Goal: Task Accomplishment & Management: Manage account settings

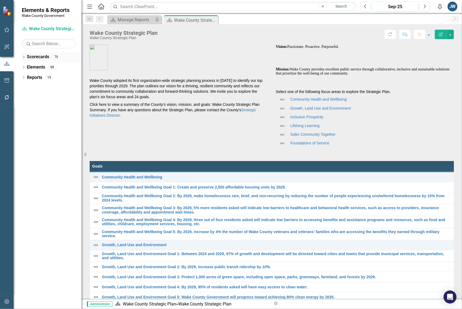
click at [23, 57] on icon "Dropdown" at bounding box center [24, 57] width 4 height 3
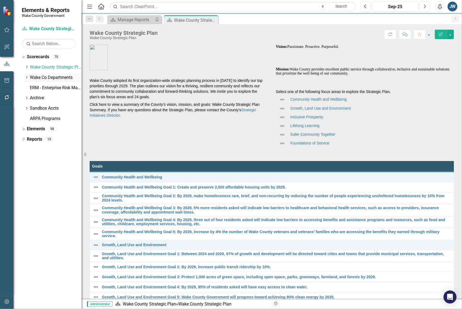
click at [25, 77] on icon "Dropdown" at bounding box center [26, 76] width 4 height 3
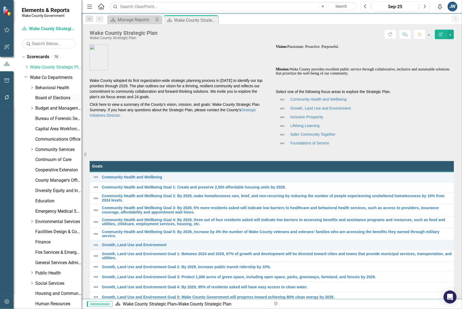
click at [46, 98] on link "Board of Elections" at bounding box center [58, 98] width 46 height 6
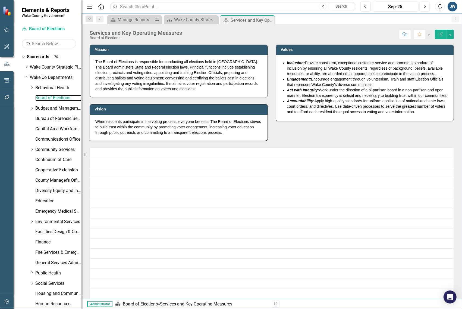
scroll to position [114, 0]
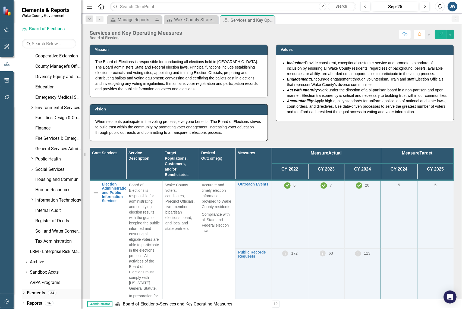
click at [22, 291] on icon "Dropdown" at bounding box center [24, 292] width 4 height 3
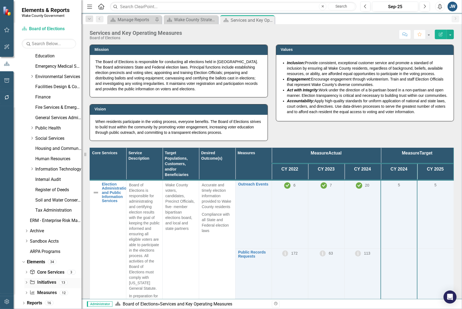
click at [46, 283] on link "Initiative Initiatives" at bounding box center [43, 282] width 26 height 6
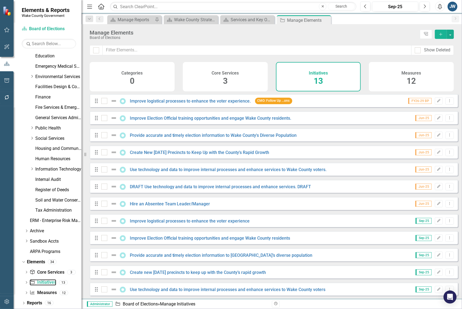
scroll to position [22, 0]
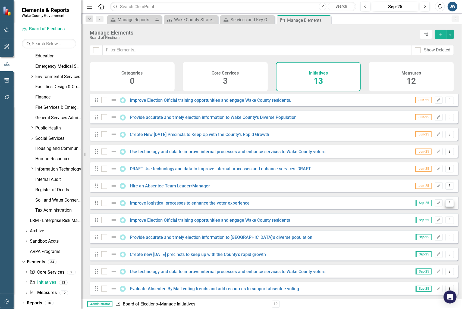
click at [447, 202] on icon "Dropdown Menu" at bounding box center [449, 203] width 5 height 4
click at [425, 240] on link "Trash Delete Initiative" at bounding box center [425, 242] width 49 height 10
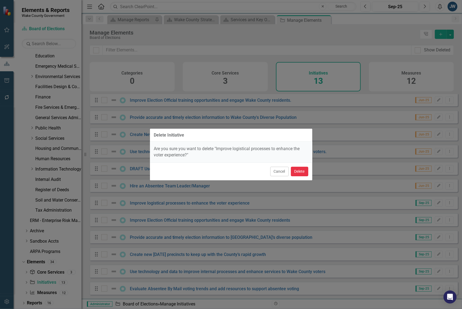
click at [299, 172] on button "Delete" at bounding box center [299, 171] width 17 height 10
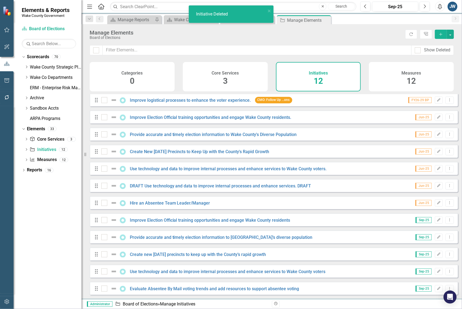
scroll to position [0, 0]
click at [447, 219] on icon "Dropdown Menu" at bounding box center [449, 220] width 5 height 4
click at [426, 257] on link "Trash Delete Initiative" at bounding box center [425, 258] width 49 height 10
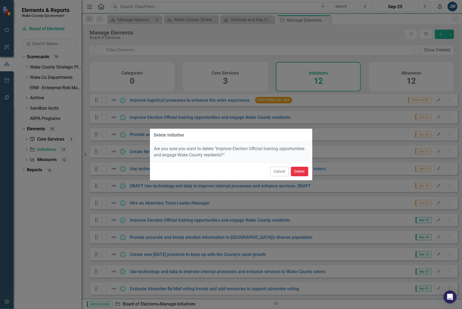
click at [298, 172] on button "Delete" at bounding box center [299, 171] width 17 height 10
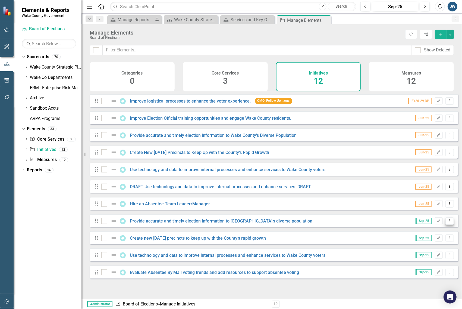
click at [447, 222] on icon "Dropdown Menu" at bounding box center [449, 221] width 5 height 4
click at [418, 253] on link "Copy Duplicate Initiative" at bounding box center [425, 254] width 49 height 10
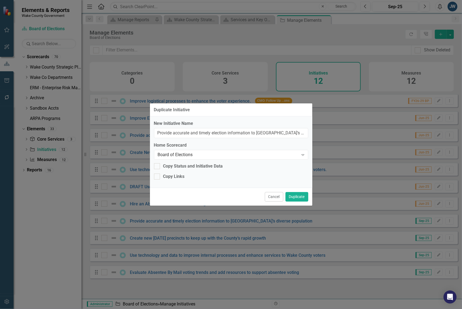
drag, startPoint x: 268, startPoint y: 196, endPoint x: 285, endPoint y: 198, distance: 16.4
click at [269, 197] on button "Cancel" at bounding box center [274, 197] width 18 height 10
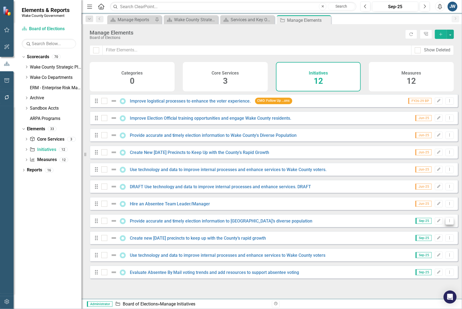
click at [446, 222] on button "Dropdown Menu" at bounding box center [449, 220] width 8 height 7
click at [416, 264] on link "Trash Delete Initiative" at bounding box center [425, 264] width 49 height 10
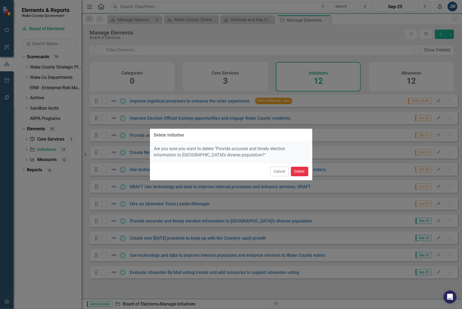
click at [305, 173] on button "Delete" at bounding box center [299, 171] width 17 height 10
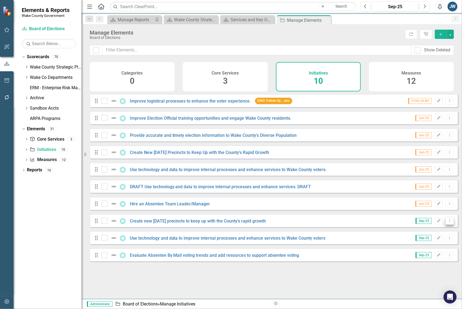
click at [447, 222] on icon "Dropdown Menu" at bounding box center [449, 221] width 5 height 4
click at [418, 264] on link "Trash Delete Initiative" at bounding box center [425, 264] width 49 height 10
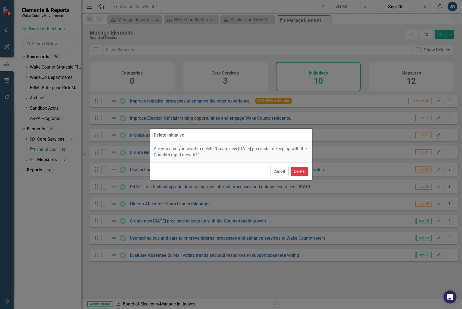
click at [299, 172] on button "Delete" at bounding box center [299, 171] width 17 height 10
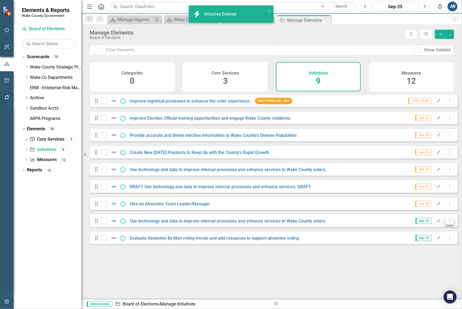
click at [447, 222] on icon "Dropdown Menu" at bounding box center [449, 221] width 5 height 4
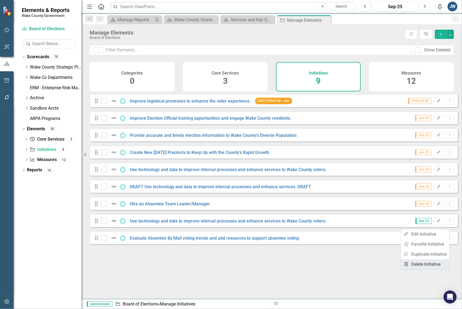
click at [421, 264] on link "Trash Delete Initiative" at bounding box center [425, 264] width 49 height 10
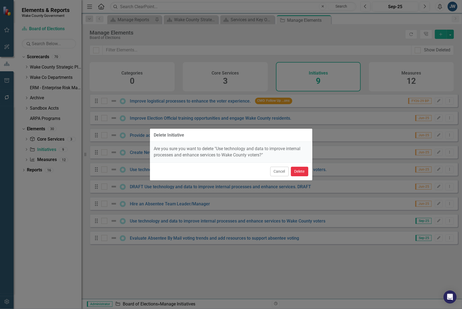
click at [302, 172] on button "Delete" at bounding box center [299, 171] width 17 height 10
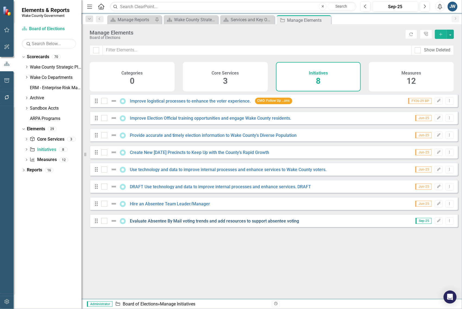
click at [178, 223] on link "Evaluate Absentee By Mail voting trends and add resources to support absentee v…" at bounding box center [214, 220] width 169 height 5
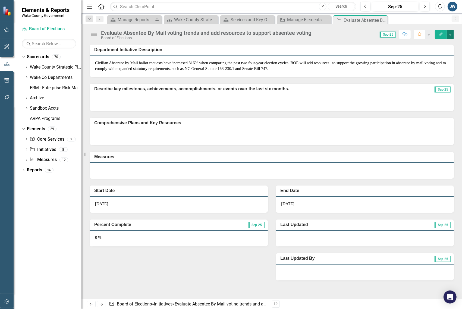
click at [452, 34] on button "button" at bounding box center [450, 35] width 7 height 10
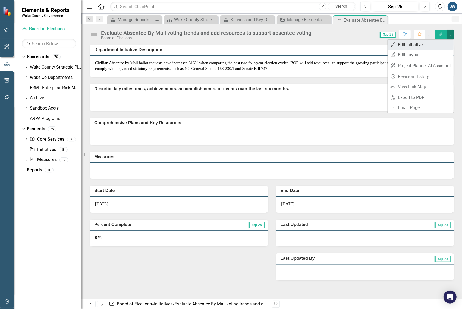
click at [398, 44] on link "Edit Edit Initiative" at bounding box center [421, 45] width 66 height 10
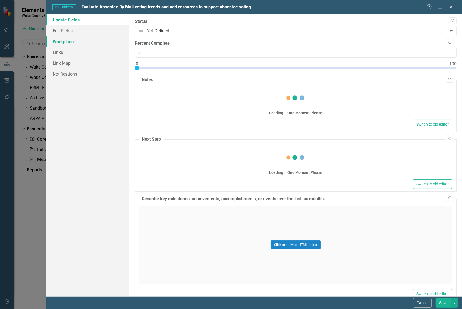
click at [71, 42] on link "Workplans" at bounding box center [87, 41] width 83 height 11
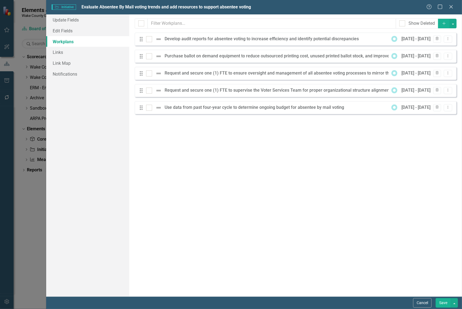
click at [415, 125] on div "Milestones allow you to break down your projects (or initiatives) into smaller …" at bounding box center [295, 155] width 333 height 282
click at [450, 92] on icon "Dropdown Menu" at bounding box center [448, 90] width 5 height 4
click at [438, 99] on link "Edit Edit Workplan" at bounding box center [426, 100] width 51 height 10
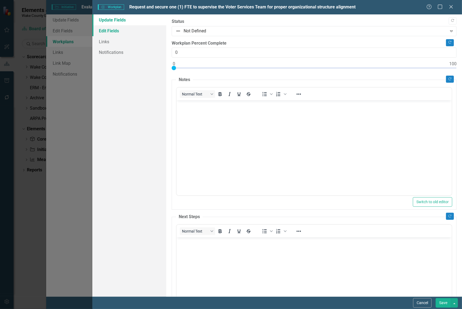
click at [108, 31] on link "Edit Fields" at bounding box center [129, 30] width 74 height 11
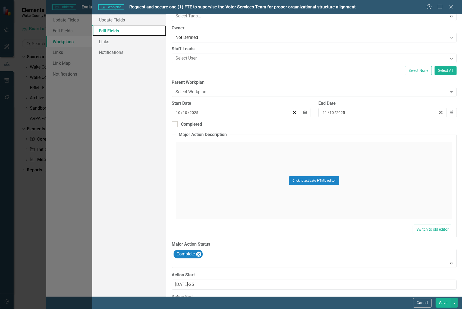
scroll to position [114, 0]
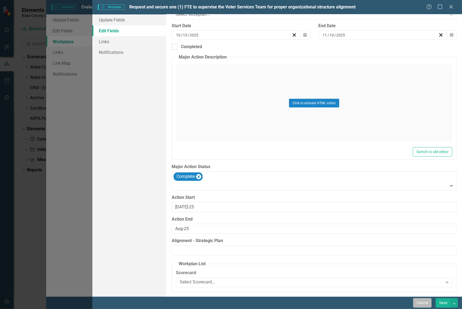
click at [425, 304] on button "Cancel" at bounding box center [422, 303] width 18 height 10
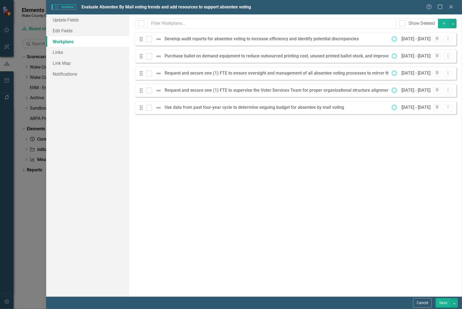
click at [448, 166] on div "Milestones allow you to break down your projects (or initiatives) into smaller …" at bounding box center [295, 155] width 333 height 282
click at [454, 4] on div "Initiative Initiative Evaluate Absentee By Mail voting trends and add resources…" at bounding box center [254, 7] width 416 height 14
click at [452, 6] on icon "Close" at bounding box center [451, 6] width 7 height 5
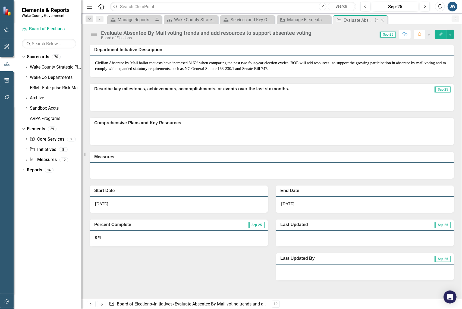
click at [382, 20] on icon "Close" at bounding box center [382, 20] width 5 height 4
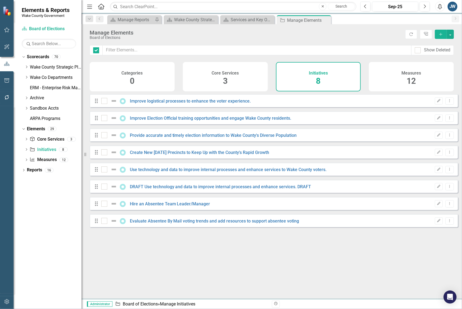
checkbox input "false"
click at [26, 77] on icon "Dropdown" at bounding box center [26, 76] width 4 height 3
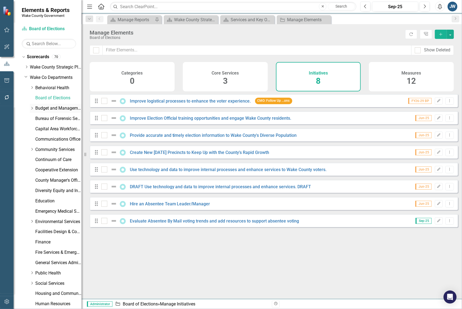
click at [43, 109] on link "Budget and Management Services" at bounding box center [58, 108] width 46 height 6
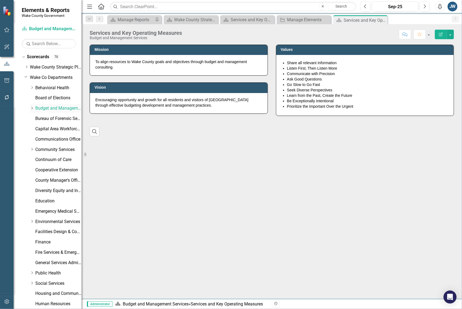
click at [32, 107] on icon "Dropdown" at bounding box center [32, 107] width 4 height 3
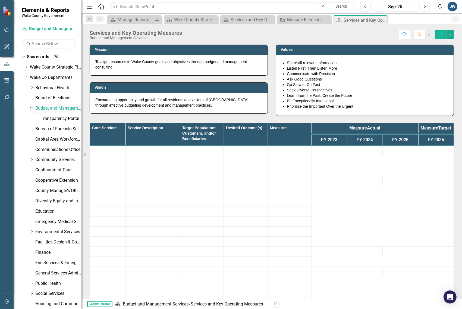
click at [42, 106] on link "Budget and Management Services" at bounding box center [58, 108] width 46 height 6
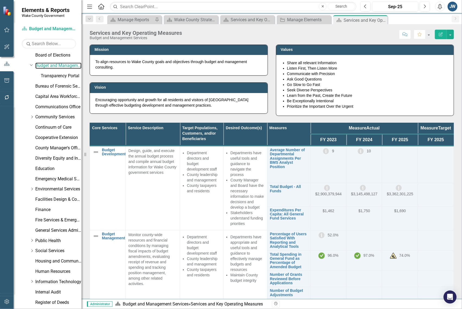
scroll to position [155, 0]
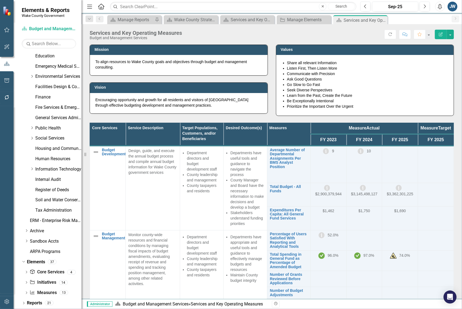
click at [6, 187] on div at bounding box center [7, 199] width 14 height 187
click at [41, 281] on link "Initiative Initiatives" at bounding box center [43, 282] width 26 height 6
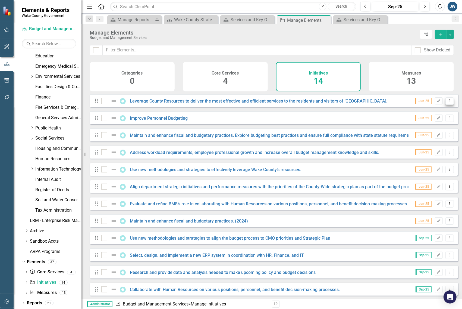
click at [447, 102] on icon "Dropdown Menu" at bounding box center [449, 101] width 5 height 4
click at [421, 143] on link "Trash Delete Initiative" at bounding box center [425, 144] width 49 height 10
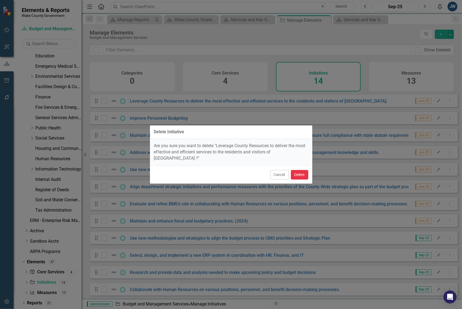
drag, startPoint x: 301, startPoint y: 170, endPoint x: 314, endPoint y: 165, distance: 13.7
click at [302, 170] on button "Delete" at bounding box center [299, 175] width 17 height 10
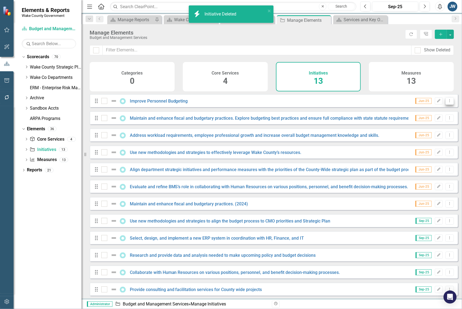
click at [447, 102] on icon "Dropdown Menu" at bounding box center [449, 101] width 5 height 4
click at [413, 144] on link "Trash Delete Initiative" at bounding box center [425, 144] width 49 height 10
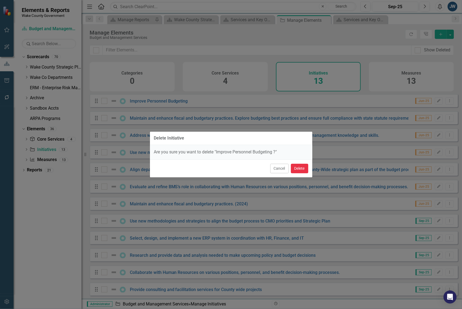
click at [300, 166] on button "Delete" at bounding box center [299, 168] width 17 height 10
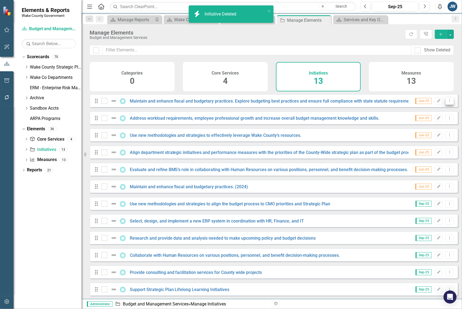
click at [449, 102] on icon at bounding box center [449, 100] width 1 height 3
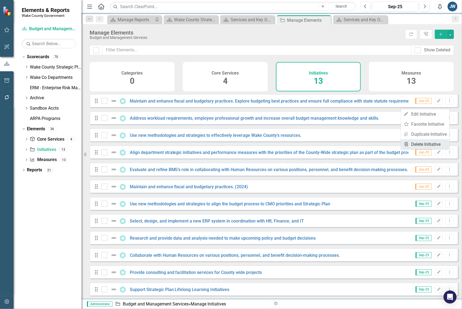
click at [426, 143] on link "Trash Delete Initiative" at bounding box center [425, 144] width 49 height 10
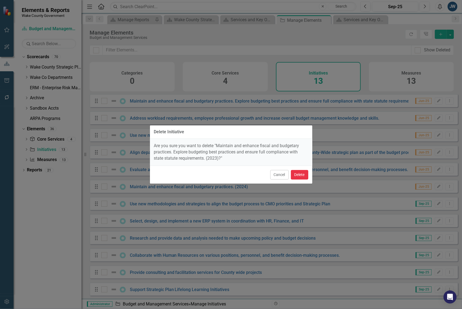
click at [303, 177] on button "Delete" at bounding box center [299, 175] width 17 height 10
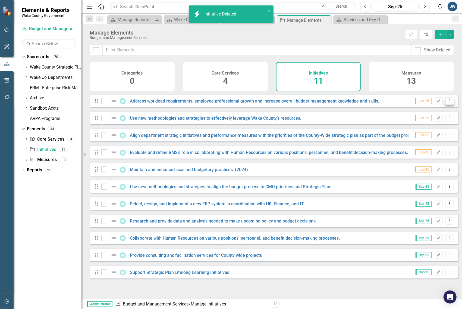
click at [447, 102] on icon "Dropdown Menu" at bounding box center [449, 101] width 5 height 4
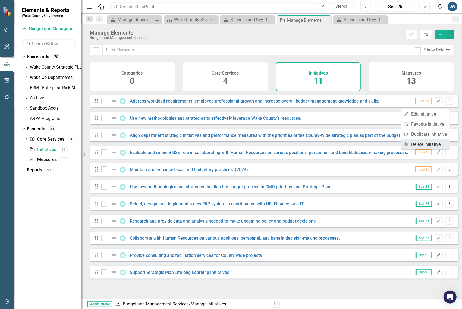
click at [423, 140] on link "Trash Delete Initiative" at bounding box center [425, 144] width 49 height 10
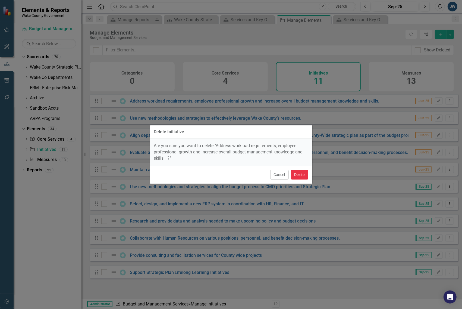
click at [299, 172] on button "Delete" at bounding box center [299, 175] width 17 height 10
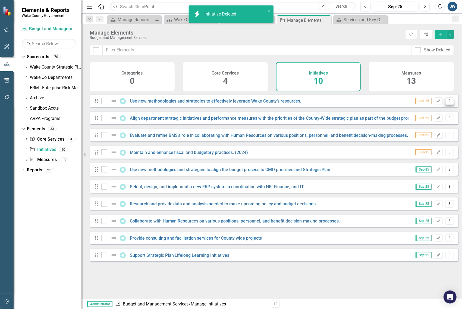
click at [447, 102] on icon "Dropdown Menu" at bounding box center [449, 101] width 5 height 4
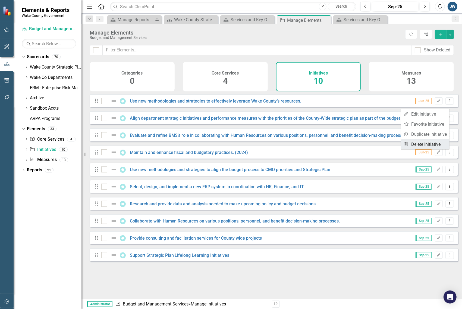
click at [416, 143] on link "Trash Delete Initiative" at bounding box center [425, 144] width 49 height 10
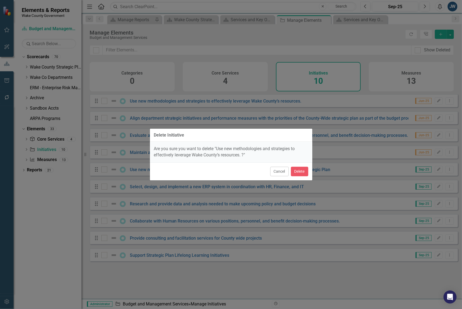
click at [298, 177] on div "Cancel Delete" at bounding box center [231, 171] width 162 height 18
click at [299, 170] on button "Delete" at bounding box center [299, 171] width 17 height 10
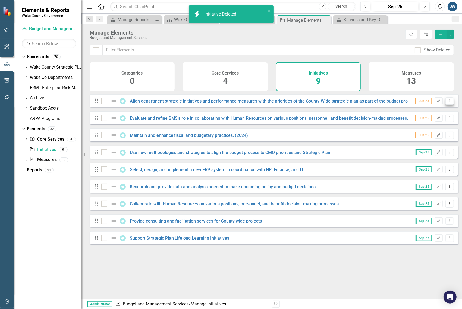
click at [445, 101] on button "Dropdown Menu" at bounding box center [449, 100] width 8 height 7
click at [414, 143] on link "Trash Delete Initiative" at bounding box center [425, 144] width 49 height 10
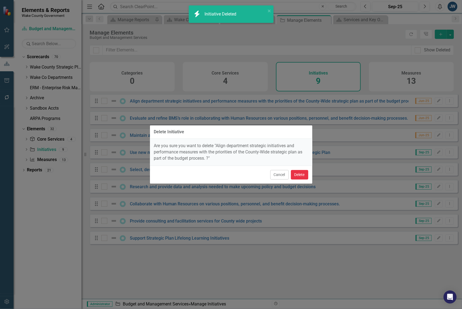
click at [299, 175] on button "Delete" at bounding box center [299, 175] width 17 height 10
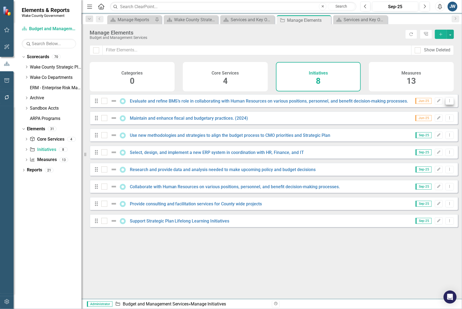
click at [448, 102] on icon "Dropdown Menu" at bounding box center [449, 101] width 5 height 4
click at [417, 143] on link "Trash Delete Initiative" at bounding box center [425, 144] width 49 height 10
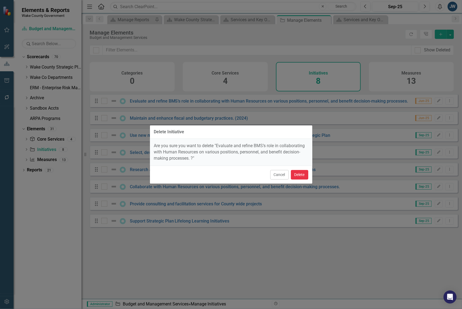
click at [297, 174] on button "Delete" at bounding box center [299, 175] width 17 height 10
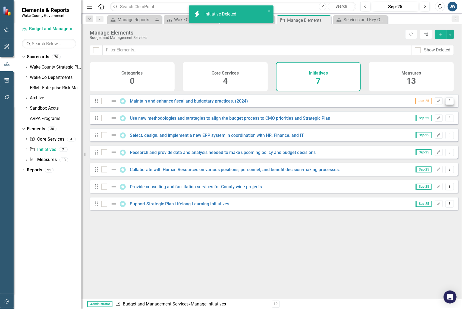
click at [447, 102] on icon "Dropdown Menu" at bounding box center [449, 101] width 5 height 4
click at [414, 143] on link "Trash Delete Initiative" at bounding box center [425, 144] width 49 height 10
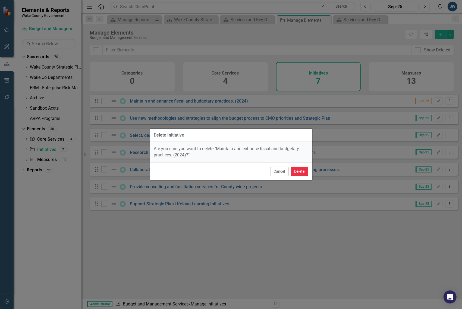
click at [298, 171] on button "Delete" at bounding box center [299, 171] width 17 height 10
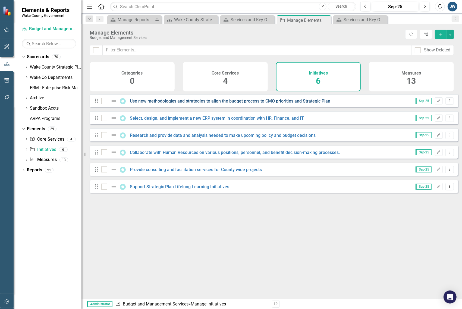
click at [241, 103] on link "Use new methodologies and strategies to align the budget process to CMO priorit…" at bounding box center [230, 100] width 201 height 5
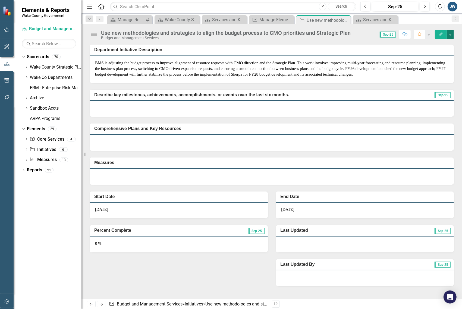
click at [450, 34] on button "button" at bounding box center [450, 35] width 7 height 10
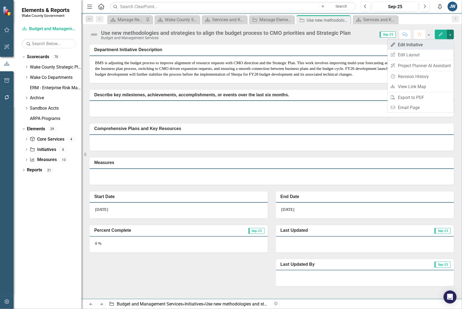
click at [410, 45] on link "Edit Edit Initiative" at bounding box center [421, 45] width 66 height 10
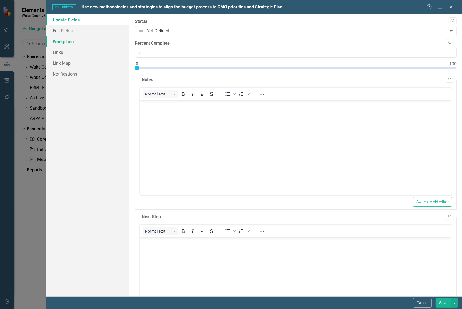
click at [61, 41] on link "Workplans" at bounding box center [87, 41] width 83 height 11
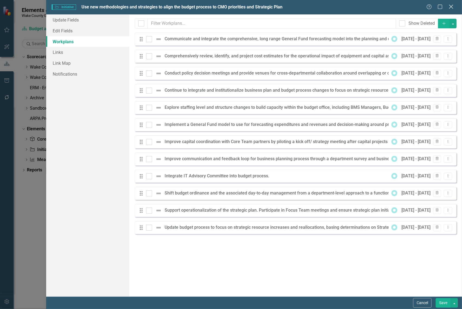
click at [449, 6] on icon "Close" at bounding box center [451, 6] width 7 height 5
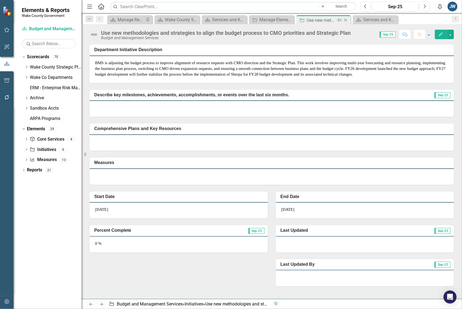
click at [348, 20] on icon "Close" at bounding box center [345, 20] width 5 height 4
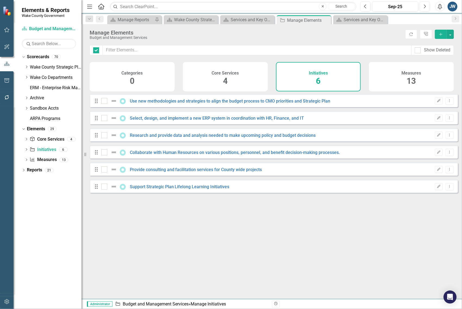
checkbox input "false"
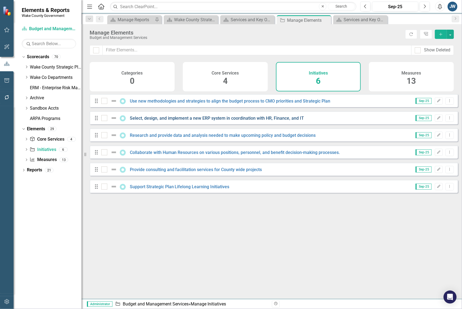
click at [273, 121] on link "Select, design, and implement a new ERP system in coordination with HR, Finance…" at bounding box center [217, 117] width 174 height 5
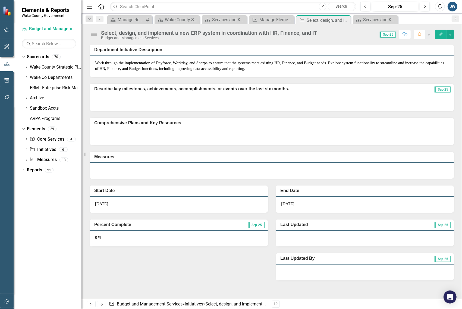
click at [439, 34] on icon "button" at bounding box center [441, 34] width 4 height 4
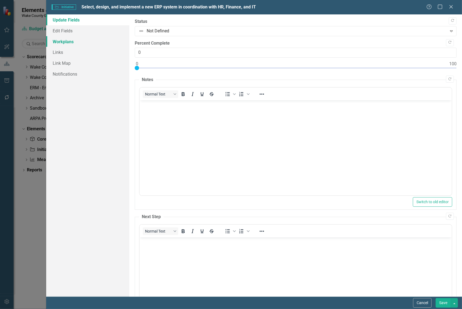
click at [70, 43] on link "Workplans" at bounding box center [87, 41] width 83 height 11
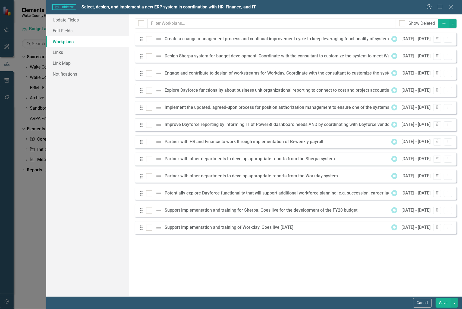
click at [450, 6] on icon "Close" at bounding box center [451, 6] width 7 height 5
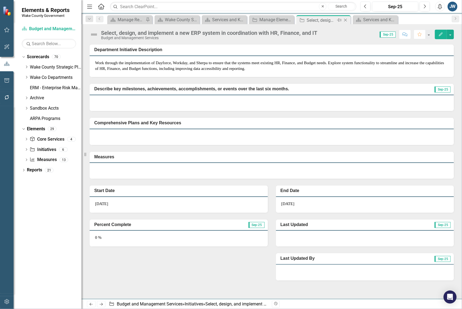
click at [347, 20] on icon "Close" at bounding box center [345, 20] width 5 height 4
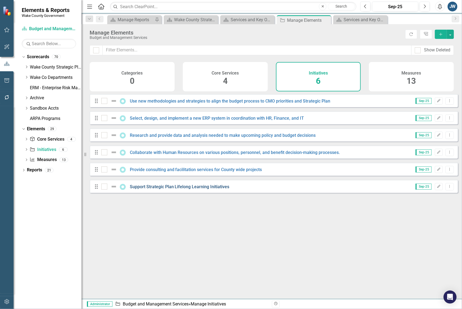
click at [185, 189] on link "Support Strategic Plan Lifelong Learning Initiatives" at bounding box center [180, 186] width 100 height 5
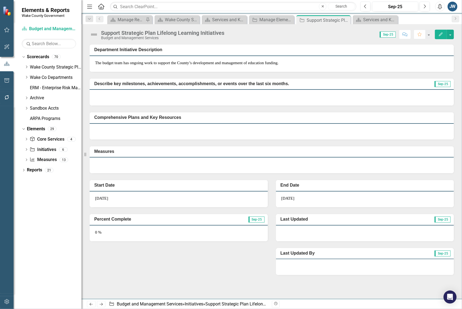
click at [441, 33] on icon "Edit" at bounding box center [440, 34] width 5 height 4
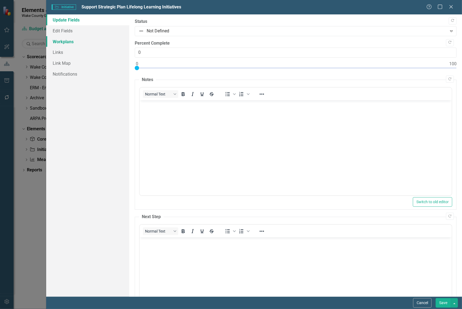
click at [68, 39] on link "Workplans" at bounding box center [87, 41] width 83 height 11
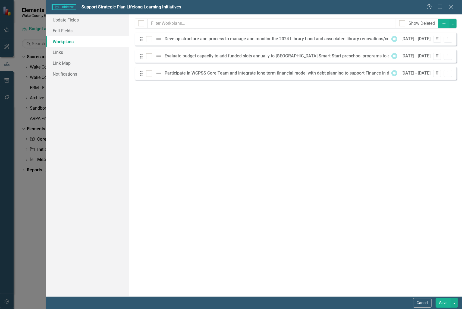
click at [452, 5] on icon "Close" at bounding box center [451, 6] width 7 height 5
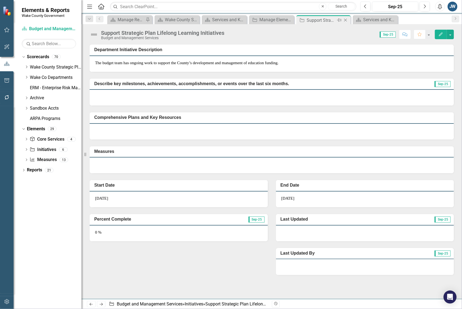
click at [346, 21] on icon "Close" at bounding box center [345, 20] width 5 height 4
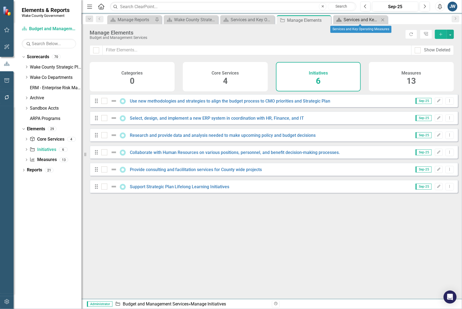
click at [359, 20] on div "Services and Key Operating Measures" at bounding box center [362, 19] width 36 height 7
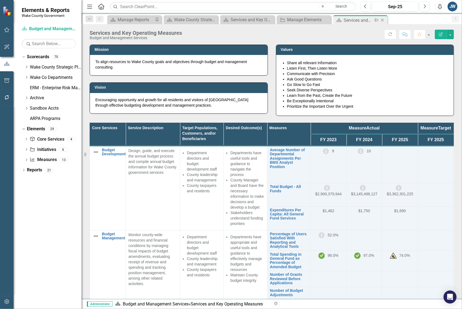
click at [381, 21] on icon "Close" at bounding box center [382, 20] width 5 height 4
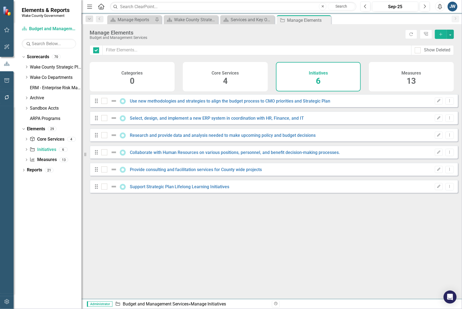
checkbox input "false"
click at [304, 20] on div "Manage Elements" at bounding box center [301, 20] width 29 height 7
click at [326, 21] on icon "Close" at bounding box center [325, 20] width 5 height 4
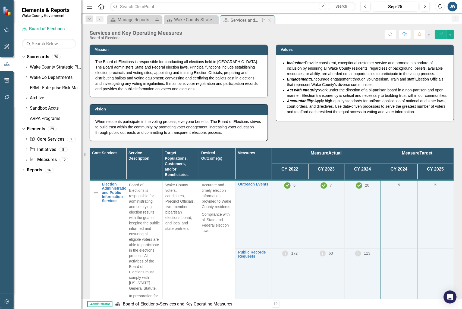
click at [245, 19] on div "Services and Key Operating Measures" at bounding box center [245, 20] width 29 height 7
click at [0, 0] on icon "Close" at bounding box center [0, 0] width 0 height 0
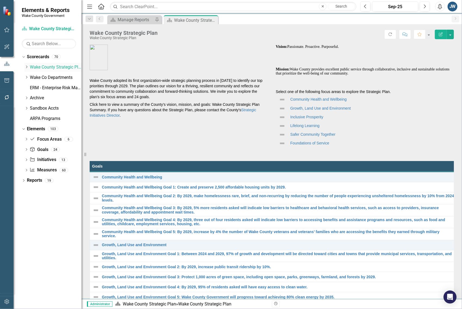
click at [28, 65] on icon "Dropdown" at bounding box center [26, 66] width 4 height 3
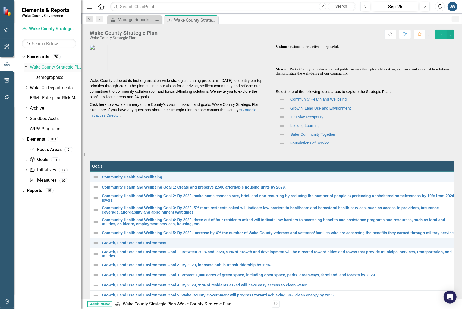
click at [25, 65] on icon "Dropdown" at bounding box center [25, 66] width 3 height 4
click at [26, 77] on icon "Dropdown" at bounding box center [26, 76] width 4 height 3
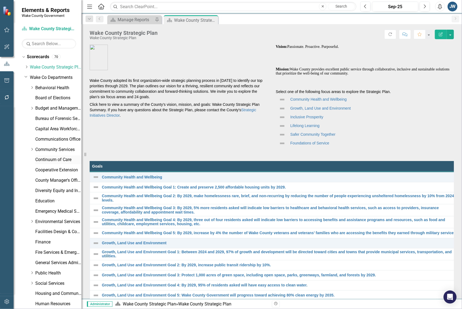
click at [43, 157] on link "Continuum of Care" at bounding box center [58, 159] width 46 height 6
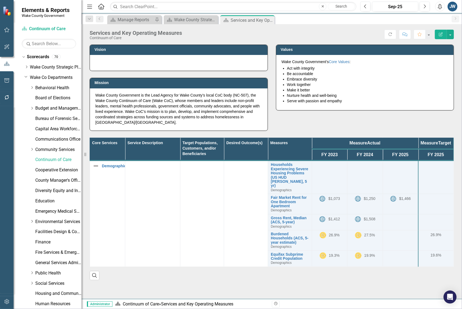
click at [245, 32] on div "Score: N/A Sep-25 Completed Refresh Comment Favorite Edit Report" at bounding box center [319, 34] width 269 height 9
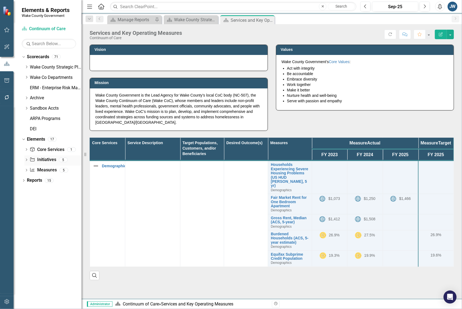
click at [26, 158] on div "Dropdown" at bounding box center [26, 160] width 4 height 5
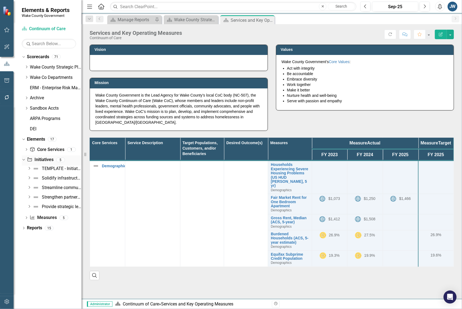
click at [37, 159] on link "Initiative Initiatives" at bounding box center [40, 159] width 26 height 6
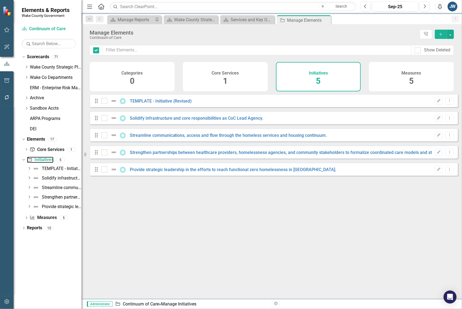
checkbox input "false"
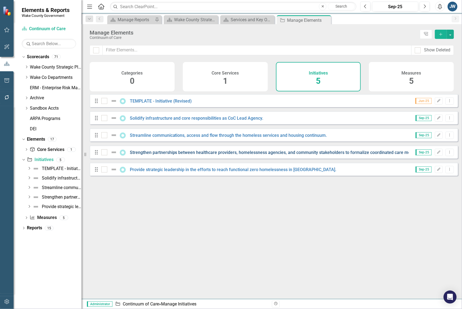
click at [243, 155] on link "Strengthen partnerships between healthcare providers, homelessness agencies, an…" at bounding box center [350, 152] width 441 height 5
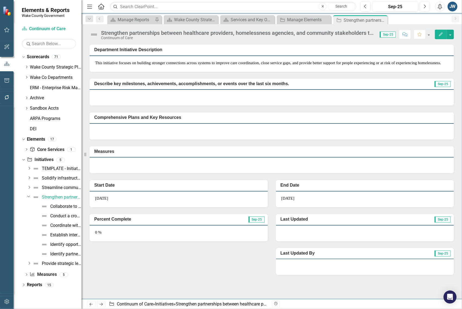
click at [437, 33] on button "Edit" at bounding box center [441, 35] width 12 height 10
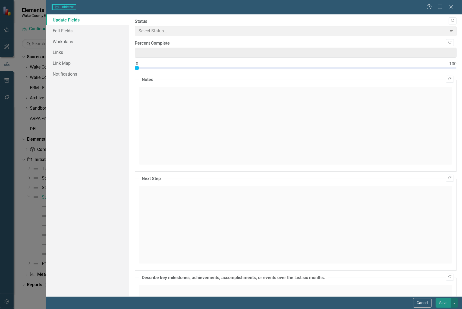
type input "0"
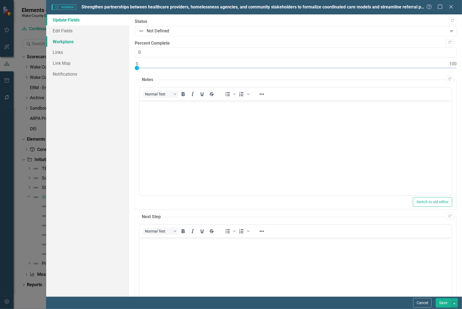
click at [68, 43] on link "Workplans" at bounding box center [87, 41] width 83 height 11
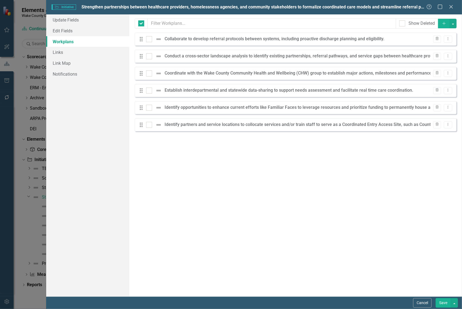
checkbox input "false"
click at [451, 8] on icon "Close" at bounding box center [451, 6] width 7 height 5
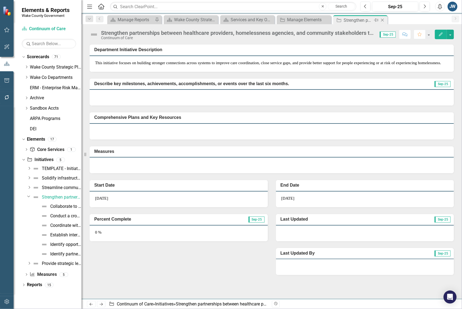
click at [382, 21] on icon "Close" at bounding box center [382, 20] width 5 height 4
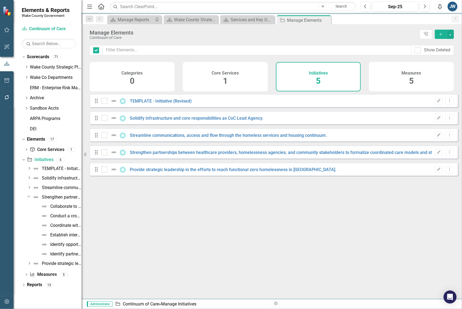
checkbox input "false"
click at [27, 78] on icon "Dropdown" at bounding box center [26, 76] width 4 height 3
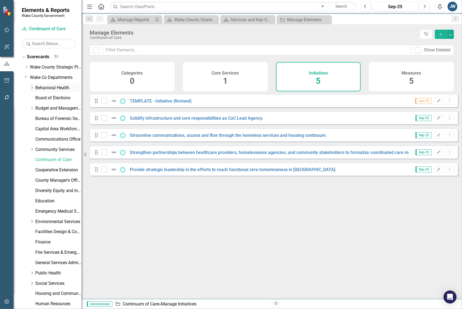
click at [46, 85] on link "Behavioral Health" at bounding box center [58, 88] width 46 height 6
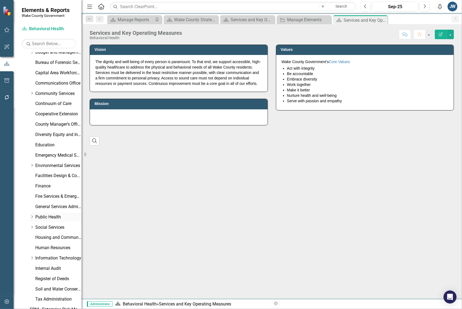
scroll to position [155, 0]
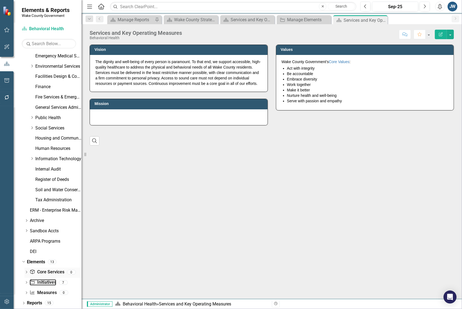
click at [43, 279] on link "Initiative Initiatives" at bounding box center [43, 282] width 26 height 6
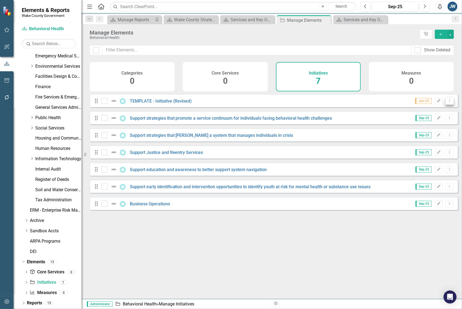
click at [447, 102] on icon "Dropdown Menu" at bounding box center [449, 101] width 5 height 4
click at [423, 141] on link "Trash Delete Initiative" at bounding box center [425, 144] width 49 height 10
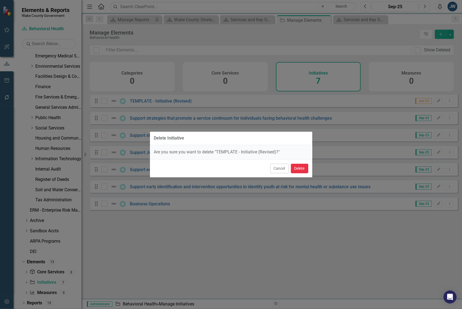
click at [297, 168] on button "Delete" at bounding box center [299, 168] width 17 height 10
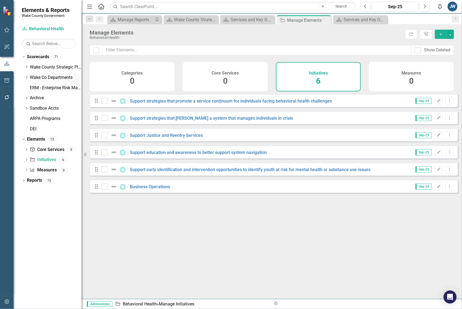
click at [26, 77] on icon "Dropdown" at bounding box center [26, 76] width 4 height 3
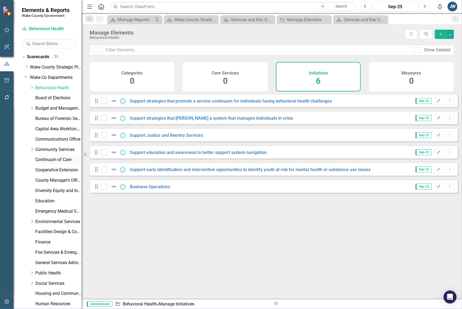
click at [46, 159] on link "Continuum of Care" at bounding box center [58, 159] width 46 height 6
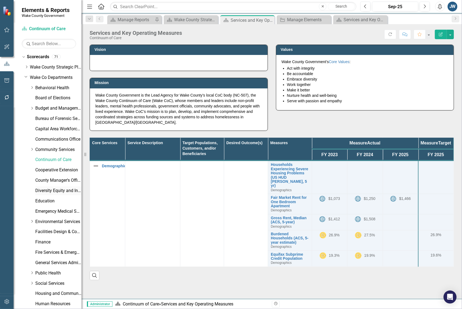
click at [53, 190] on link "Diversity Equity and Inclusion" at bounding box center [58, 190] width 46 height 6
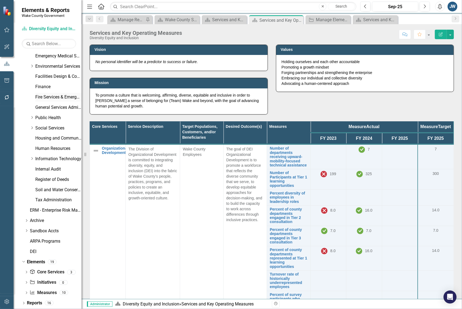
scroll to position [53, 0]
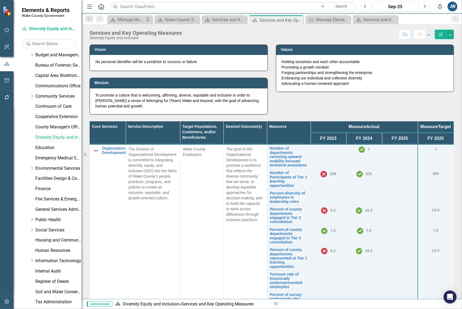
click at [55, 136] on link "Diversity Equity and Inclusion" at bounding box center [58, 137] width 46 height 6
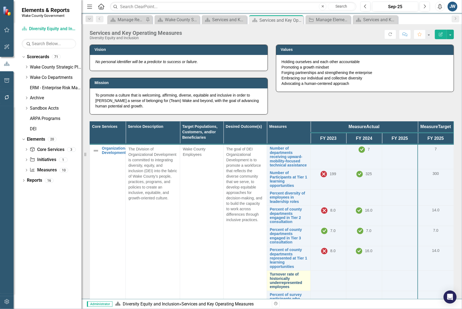
scroll to position [0, 0]
click at [45, 158] on link "Initiative Initiatives" at bounding box center [43, 159] width 26 height 6
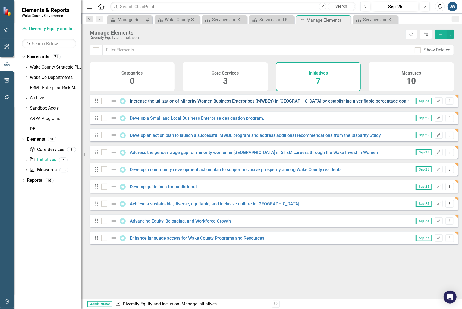
click at [192, 103] on link "Increase the utilization of Minority Women Business Enterprises (MWBEs) in Wake…" at bounding box center [292, 100] width 325 height 5
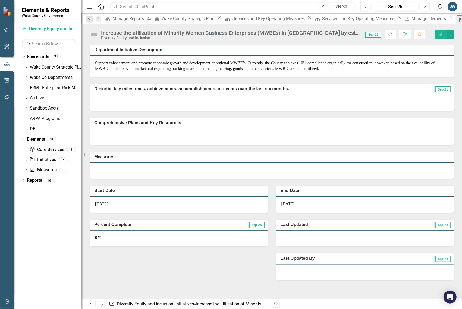
click at [439, 33] on icon "Edit" at bounding box center [440, 34] width 5 height 4
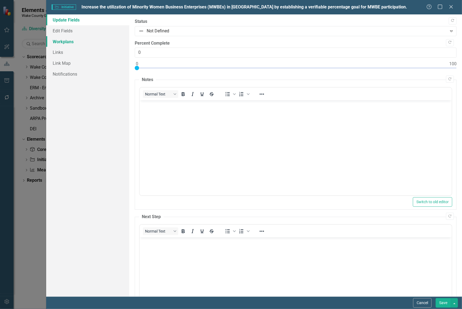
click at [65, 40] on link "Workplans" at bounding box center [87, 41] width 83 height 11
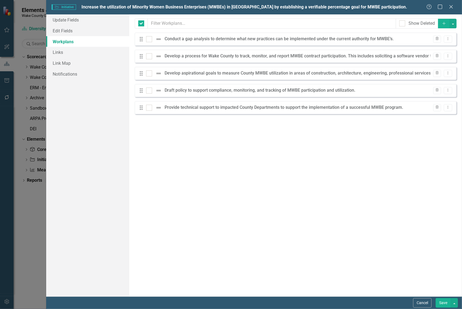
checkbox input "false"
click at [450, 7] on icon "Close" at bounding box center [451, 6] width 7 height 5
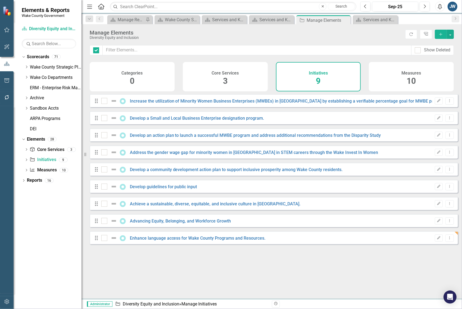
checkbox input "false"
click at [51, 280] on div "Dropdown Scorecards 71 Dropdown Wake County Strategic Plan Demographics Dropdow…" at bounding box center [48, 180] width 68 height 256
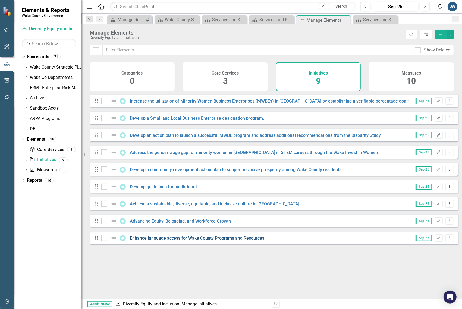
click at [185, 240] on link "Enhance language access for Wake County Programs and Resources." at bounding box center [198, 237] width 136 height 5
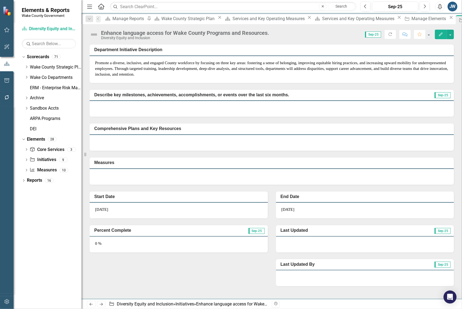
click at [438, 35] on icon "Edit" at bounding box center [440, 34] width 5 height 4
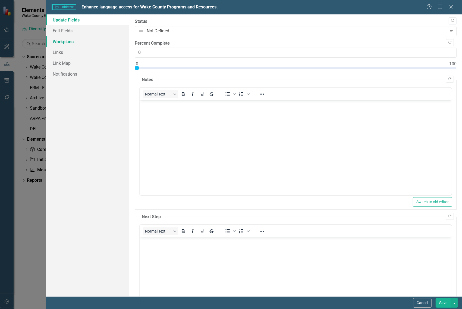
click at [66, 40] on link "Workplans" at bounding box center [87, 41] width 83 height 11
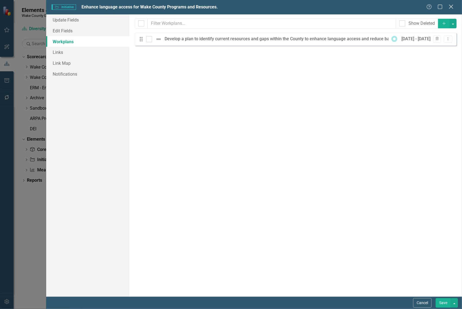
click at [452, 8] on icon "Close" at bounding box center [451, 6] width 7 height 5
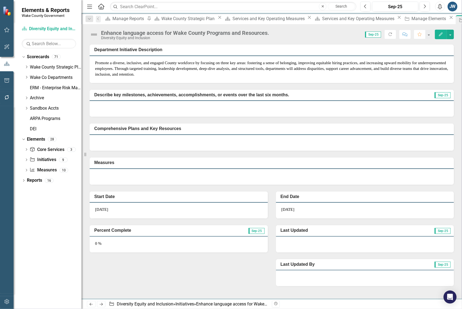
click at [440, 36] on icon "Edit" at bounding box center [440, 34] width 5 height 4
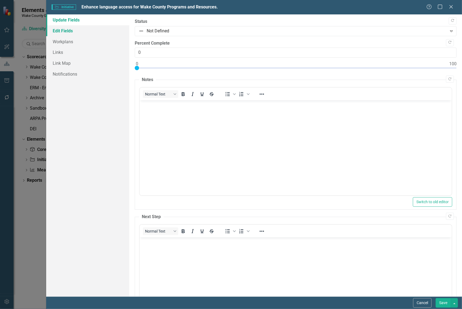
click at [58, 30] on link "Edit Fields" at bounding box center [87, 30] width 83 height 11
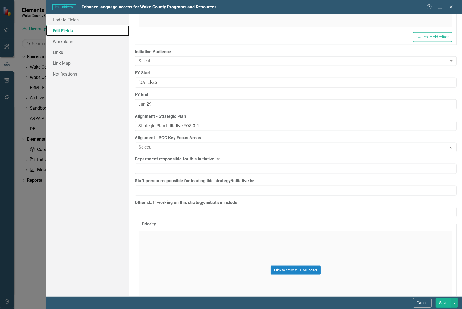
scroll to position [543, 0]
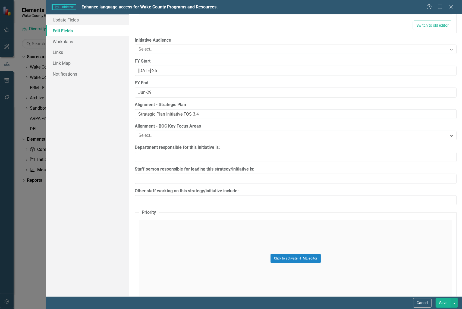
click at [441, 302] on button "Save" at bounding box center [443, 303] width 15 height 10
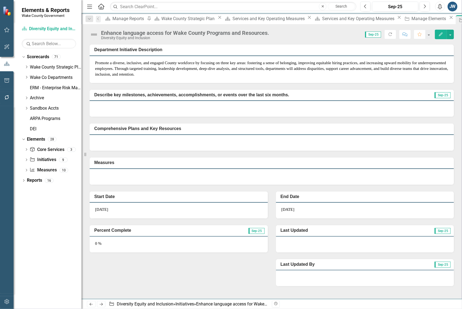
click at [439, 34] on icon "Edit" at bounding box center [440, 34] width 5 height 4
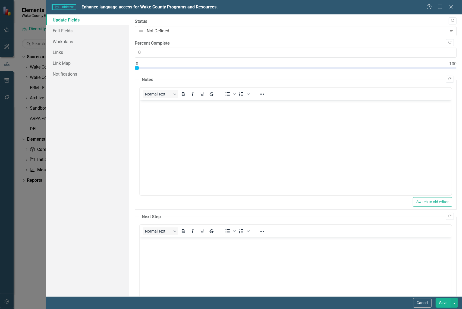
scroll to position [0, 0]
click at [63, 42] on link "Workplans" at bounding box center [87, 41] width 83 height 11
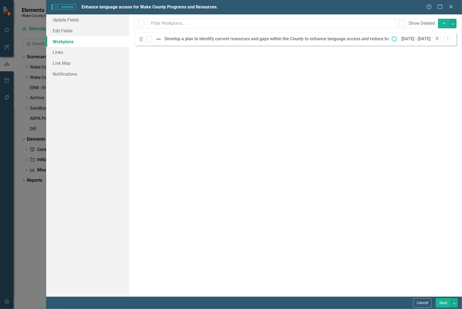
click at [223, 35] on div "Drag Develop a plan to identify current resources and gaps within the County to…" at bounding box center [296, 39] width 322 height 13
drag, startPoint x: 255, startPoint y: 39, endPoint x: 278, endPoint y: 39, distance: 23.6
click at [255, 39] on div "Develop a plan to identify current resources and gaps within the County to enha…" at bounding box center [325, 39] width 320 height 6
click at [449, 36] on button "Dropdown Menu" at bounding box center [448, 39] width 8 height 7
click at [432, 49] on link "Edit Edit Workplan" at bounding box center [426, 48] width 51 height 10
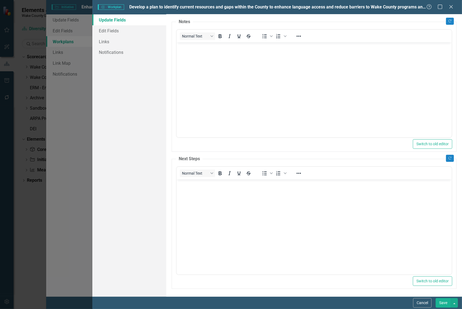
scroll to position [59, 0]
click at [118, 29] on link "Edit Fields" at bounding box center [129, 30] width 74 height 11
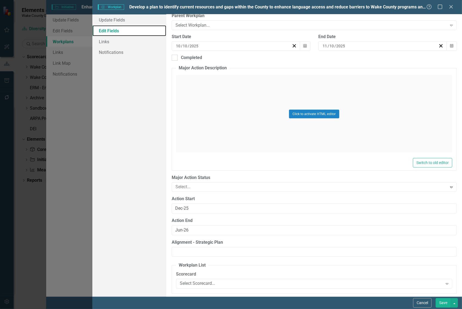
scroll to position [105, 0]
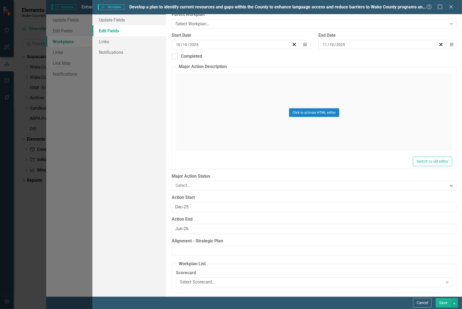
click at [405, 112] on div "Click to activate HTML editor" at bounding box center [314, 112] width 276 height 77
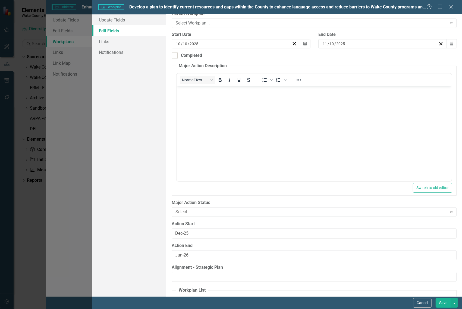
scroll to position [132, 0]
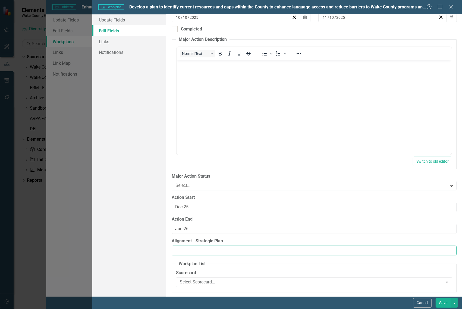
click at [306, 250] on input "Alignment - Strategic Plan" at bounding box center [314, 250] width 285 height 10
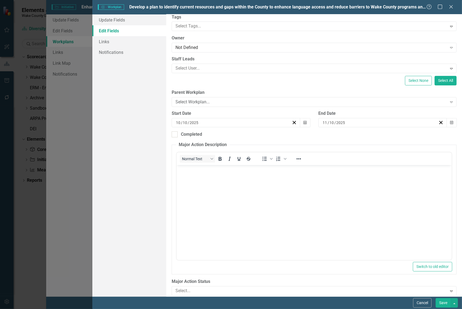
scroll to position [0, 0]
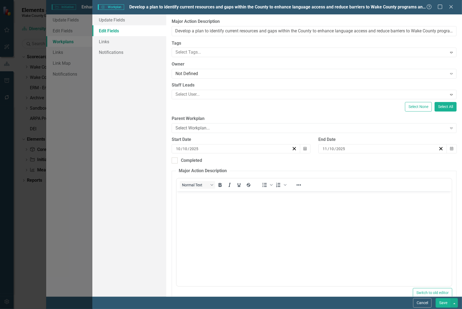
click at [377, 109] on div "Select None Select All" at bounding box center [314, 107] width 285 height 10
click at [420, 301] on button "Cancel" at bounding box center [422, 303] width 18 height 10
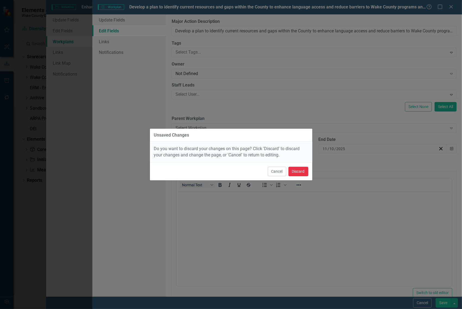
click at [298, 171] on button "Discard" at bounding box center [298, 171] width 20 height 10
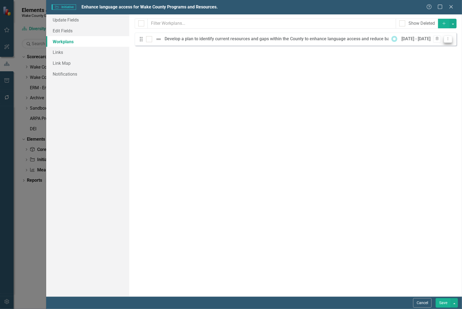
click at [450, 40] on button "Dropdown Menu" at bounding box center [448, 39] width 8 height 7
click at [326, 126] on div "Milestones allow you to break down your projects (or initiatives) into smaller …" at bounding box center [295, 155] width 333 height 282
click at [441, 301] on button "Save" at bounding box center [443, 303] width 15 height 10
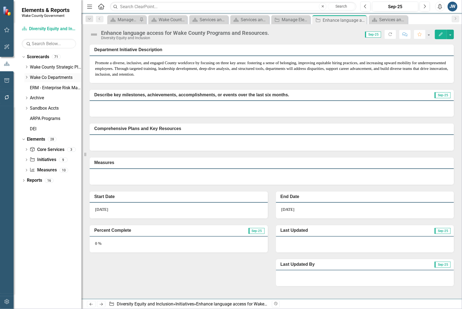
click at [25, 75] on icon "Dropdown" at bounding box center [26, 76] width 4 height 3
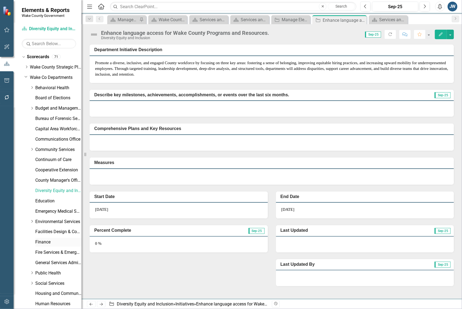
click at [40, 242] on link "Finance" at bounding box center [58, 242] width 46 height 6
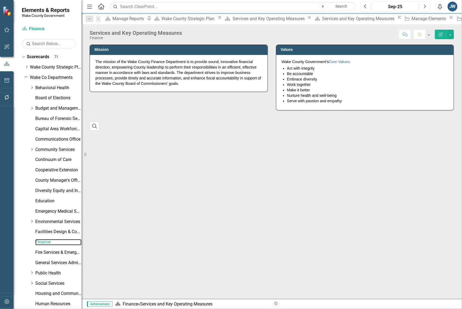
scroll to position [155, 0]
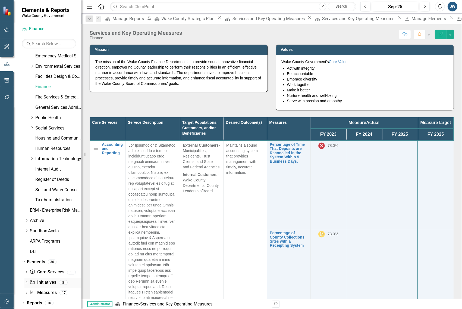
click at [45, 282] on link "Initiative Initiatives" at bounding box center [43, 282] width 26 height 6
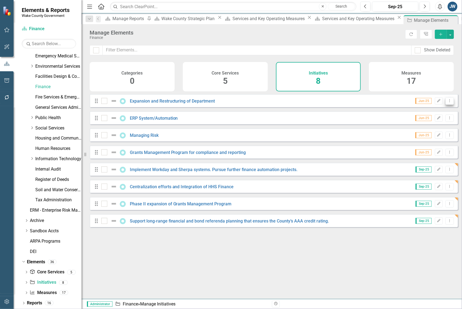
click at [447, 102] on icon "Dropdown Menu" at bounding box center [449, 101] width 5 height 4
click at [414, 142] on link "Trash Delete Initiative" at bounding box center [425, 144] width 49 height 10
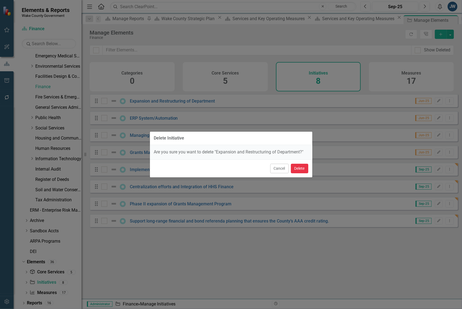
click at [293, 169] on button "Delete" at bounding box center [299, 168] width 17 height 10
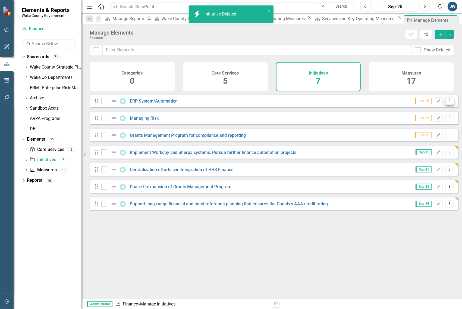
click at [447, 102] on icon "Dropdown Menu" at bounding box center [449, 101] width 5 height 4
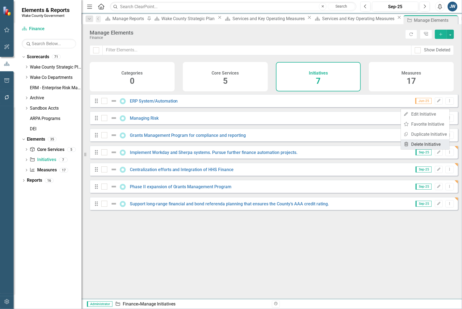
click at [429, 144] on link "Trash Delete Initiative" at bounding box center [425, 144] width 49 height 10
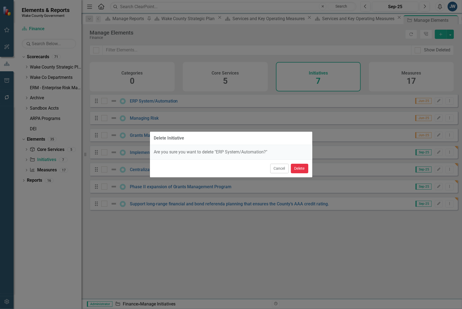
click at [296, 168] on button "Delete" at bounding box center [299, 168] width 17 height 10
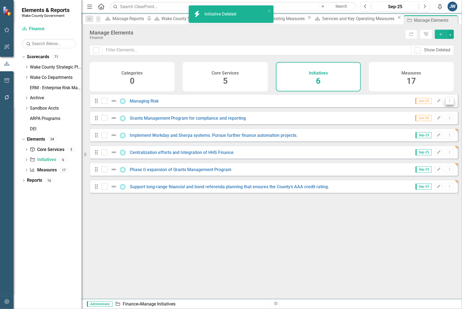
click at [447, 102] on icon "Dropdown Menu" at bounding box center [449, 101] width 5 height 4
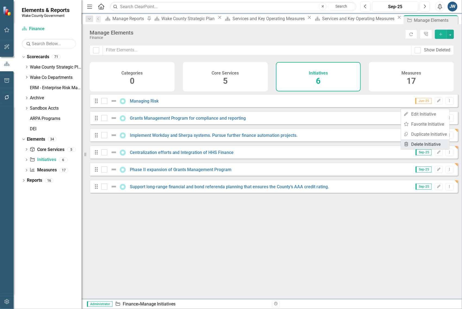
click at [426, 143] on link "Trash Delete Initiative" at bounding box center [425, 144] width 49 height 10
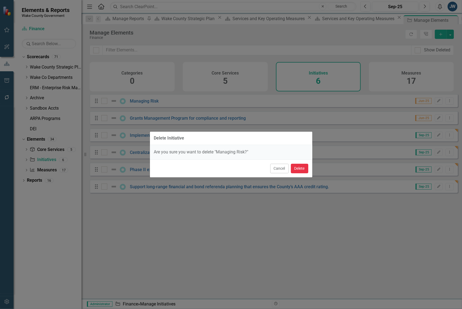
click at [306, 170] on button "Delete" at bounding box center [299, 168] width 17 height 10
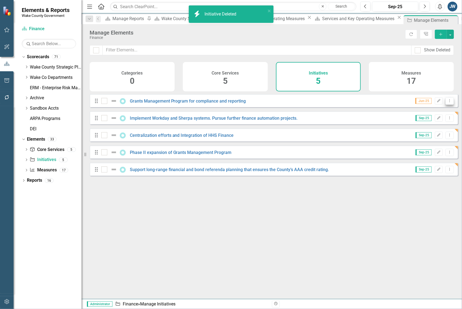
click at [447, 102] on icon "Dropdown Menu" at bounding box center [449, 101] width 5 height 4
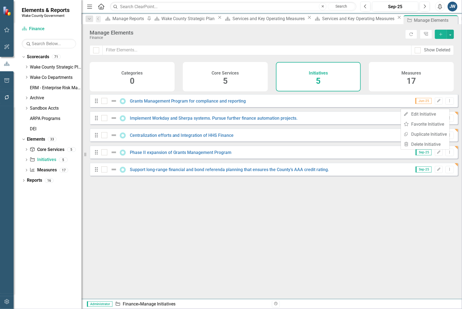
click at [382, 196] on div "Looks like you don't have any Initiatives set up yet. Why don't you add an Init…" at bounding box center [274, 189] width 368 height 191
click at [164, 172] on link "Support long-range financial and bond referenda planning that ensures the Count…" at bounding box center [229, 169] width 199 height 5
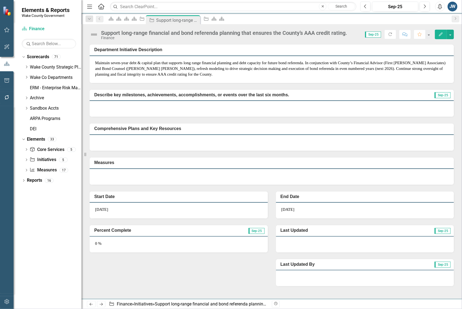
click at [440, 34] on icon "Edit" at bounding box center [440, 34] width 5 height 4
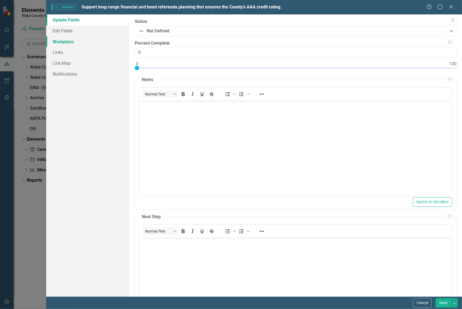
click at [71, 41] on link "Workplans" at bounding box center [87, 41] width 83 height 11
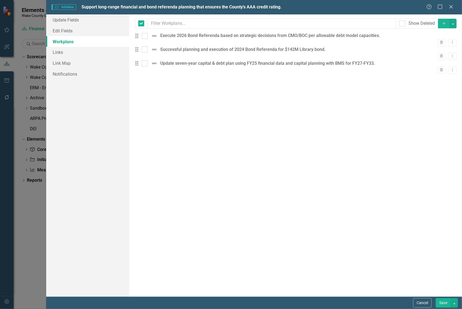
checkbox input "false"
click at [200, 67] on div "Update seven-year capital & debt plan using FY25 financial data and capital pla…" at bounding box center [268, 63] width 217 height 6
click at [203, 67] on div "Update seven-year capital & debt plan using FY25 financial data and capital pla…" at bounding box center [268, 63] width 217 height 6
click at [450, 72] on icon "Dropdown Menu" at bounding box center [452, 70] width 5 height 4
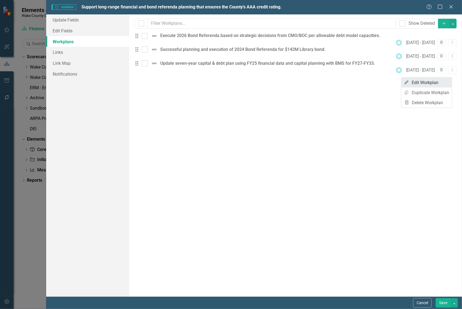
click at [431, 81] on link "Edit Edit Workplan" at bounding box center [426, 82] width 51 height 10
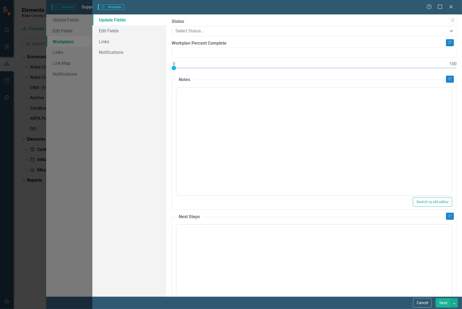
type input "0"
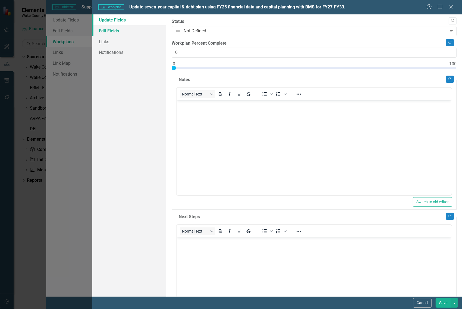
click at [108, 30] on link "Edit Fields" at bounding box center [129, 30] width 74 height 11
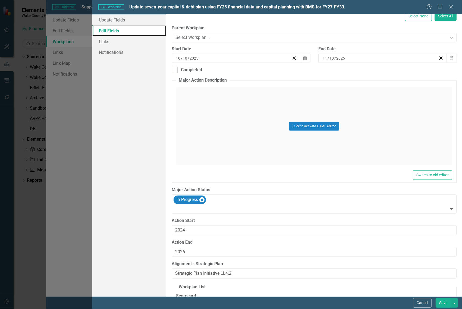
scroll to position [114, 0]
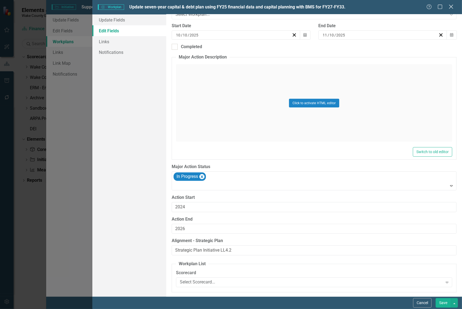
click at [451, 7] on icon "Close" at bounding box center [451, 6] width 7 height 5
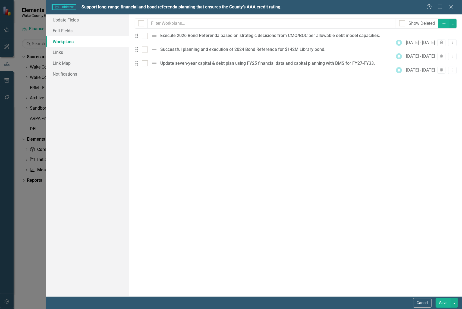
click at [444, 304] on button "Save" at bounding box center [443, 303] width 15 height 10
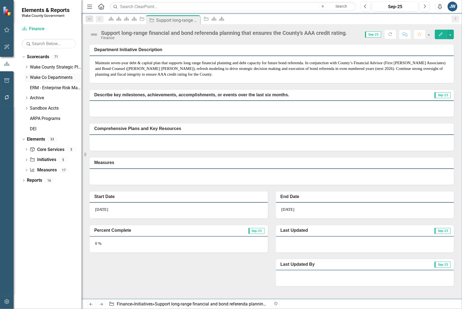
click at [28, 76] on icon "Dropdown" at bounding box center [26, 76] width 4 height 3
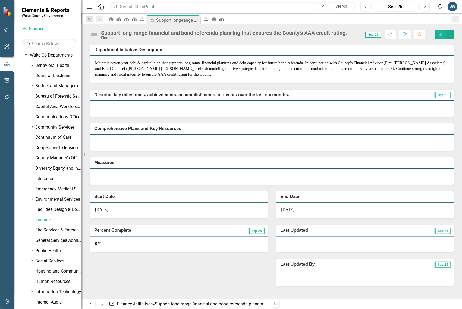
scroll to position [34, 0]
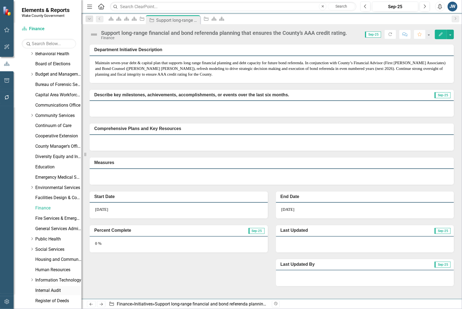
click at [41, 289] on link "Internal Audit" at bounding box center [58, 290] width 46 height 6
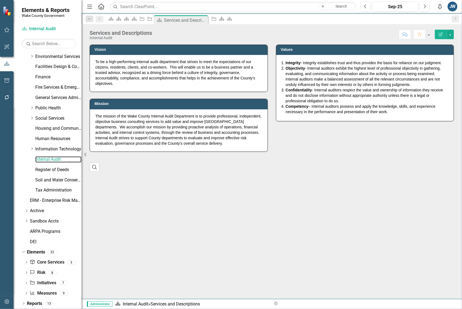
scroll to position [165, 0]
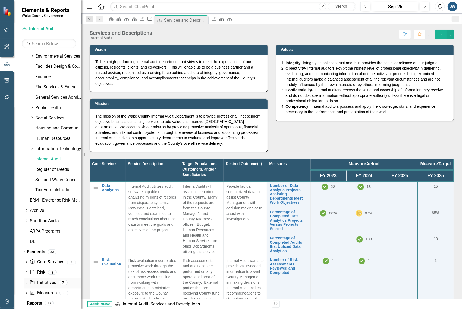
click at [44, 281] on link "Initiative Initiatives" at bounding box center [43, 282] width 26 height 6
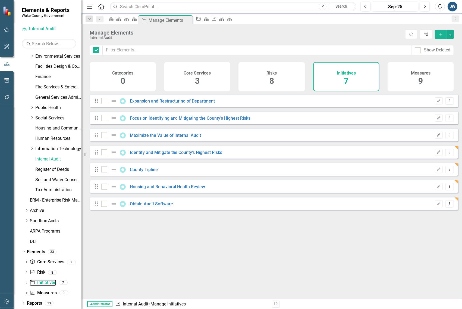
checkbox input "false"
click at [447, 102] on icon "Dropdown Menu" at bounding box center [449, 101] width 5 height 4
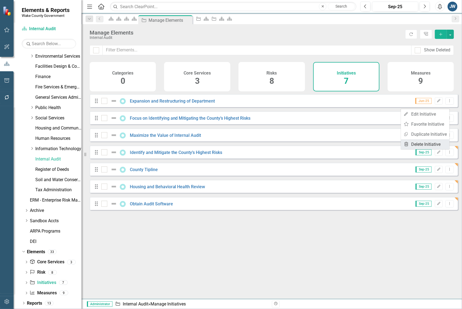
click at [422, 141] on link "Trash Delete Initiative" at bounding box center [425, 144] width 49 height 10
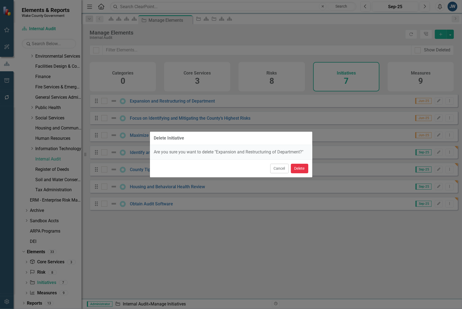
click at [298, 169] on button "Delete" at bounding box center [299, 168] width 17 height 10
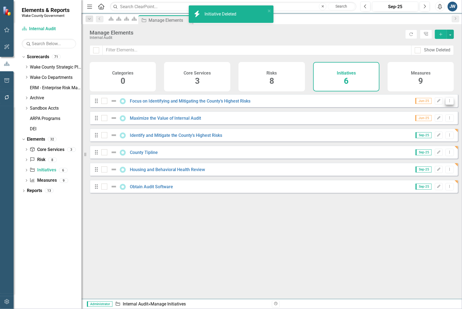
click at [447, 102] on icon "Dropdown Menu" at bounding box center [449, 101] width 5 height 4
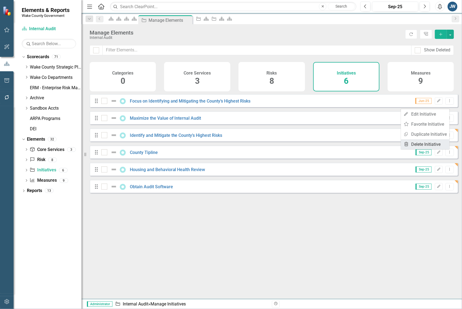
click at [418, 142] on link "Trash Delete Initiative" at bounding box center [425, 144] width 49 height 10
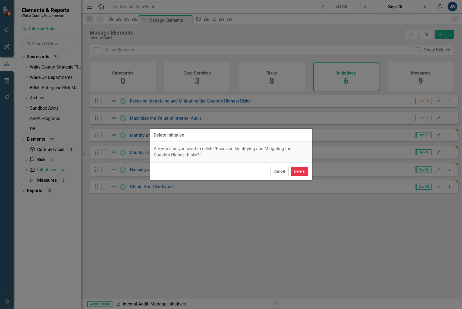
click at [299, 170] on button "Delete" at bounding box center [299, 171] width 17 height 10
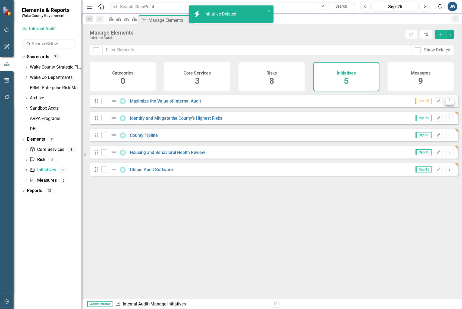
click at [447, 102] on icon "Dropdown Menu" at bounding box center [449, 101] width 5 height 4
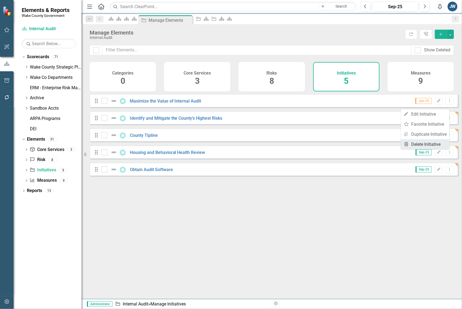
click at [427, 142] on link "Trash Delete Initiative" at bounding box center [425, 144] width 49 height 10
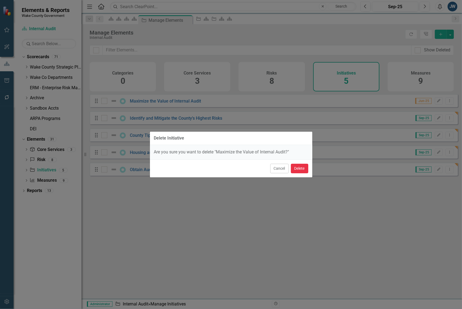
click at [300, 168] on button "Delete" at bounding box center [299, 168] width 17 height 10
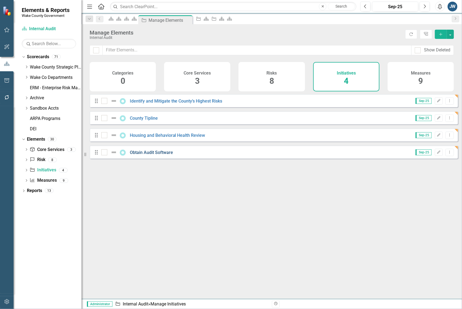
click at [139, 154] on link "Obtain Audit Software" at bounding box center [151, 152] width 43 height 5
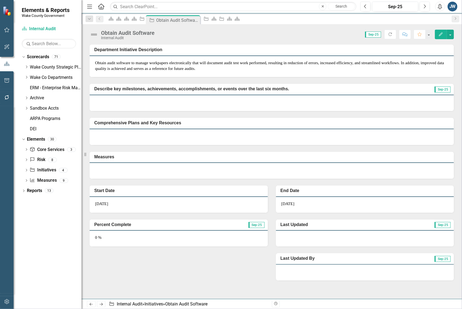
click at [439, 34] on icon "Edit" at bounding box center [440, 34] width 5 height 4
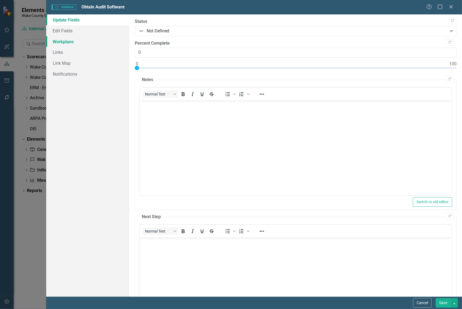
click at [71, 40] on link "Workplans" at bounding box center [87, 41] width 83 height 11
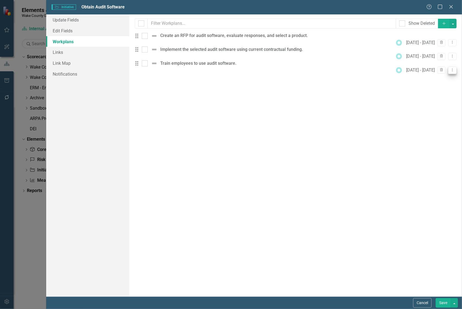
click at [450, 72] on icon "Dropdown Menu" at bounding box center [452, 70] width 5 height 4
click at [427, 82] on link "Edit Edit Workplan" at bounding box center [426, 82] width 51 height 10
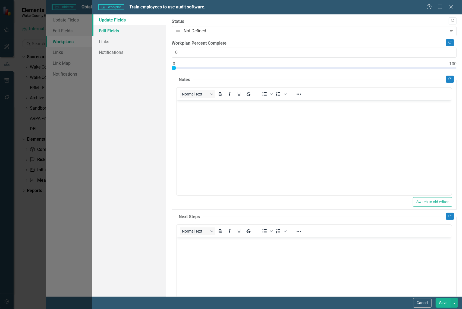
click at [111, 30] on link "Edit Fields" at bounding box center [129, 30] width 74 height 11
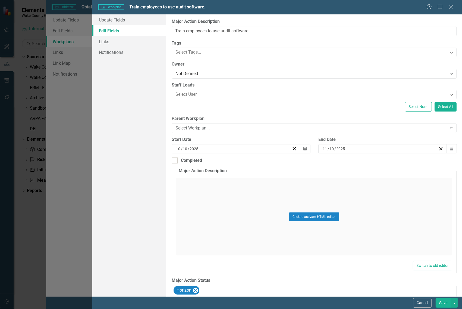
click at [450, 8] on icon "Close" at bounding box center [451, 6] width 7 height 5
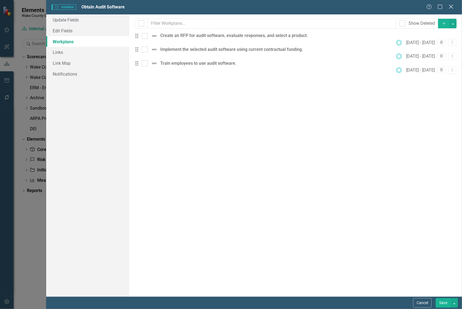
click at [453, 8] on icon at bounding box center [451, 7] width 4 height 4
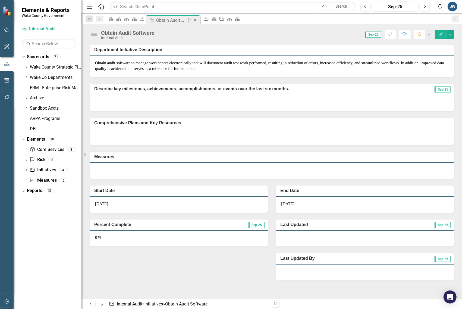
click at [198, 19] on icon "Close" at bounding box center [194, 20] width 5 height 4
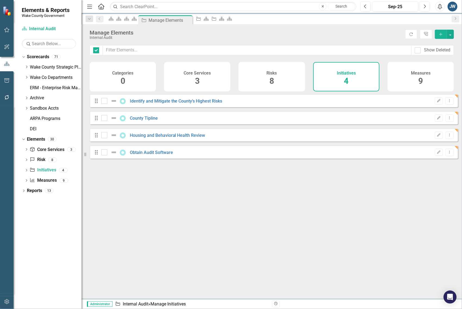
checkbox input "false"
click at [190, 20] on icon "Close" at bounding box center [187, 20] width 5 height 4
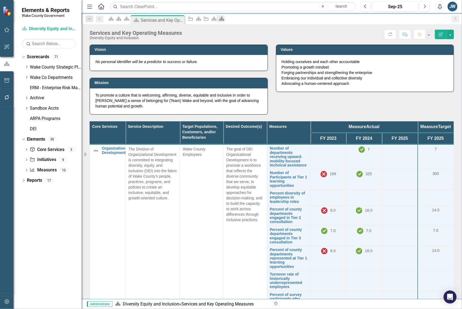
click at [224, 18] on icon "Scorecard" at bounding box center [221, 19] width 5 height 4
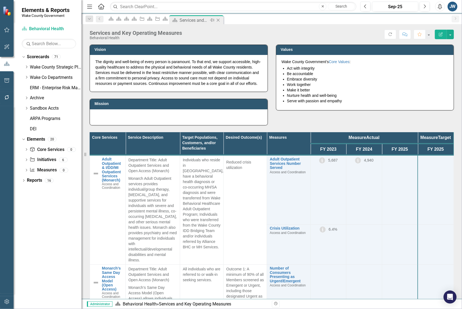
click at [221, 20] on icon "Close" at bounding box center [217, 20] width 5 height 4
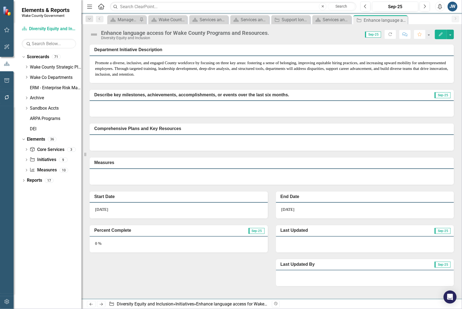
click at [0, 0] on icon "Close" at bounding box center [0, 0] width 0 height 0
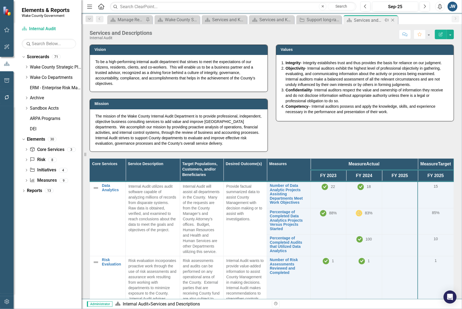
click at [392, 20] on icon at bounding box center [392, 20] width 3 height 3
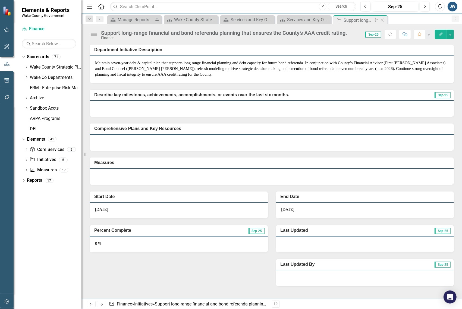
click at [382, 19] on icon "Close" at bounding box center [382, 20] width 5 height 4
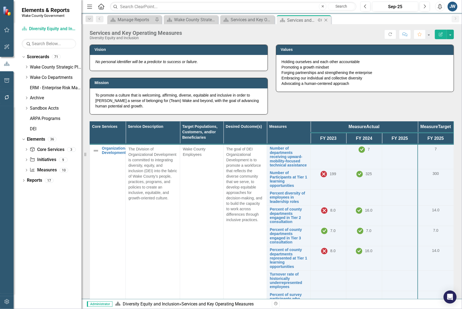
click at [326, 21] on icon "Close" at bounding box center [325, 20] width 5 height 4
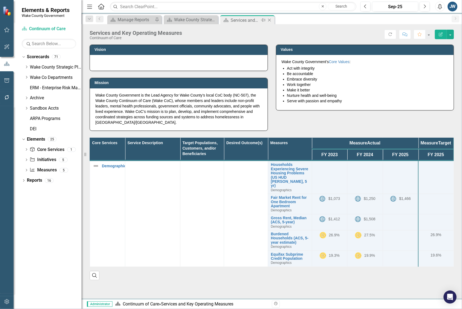
drag, startPoint x: 268, startPoint y: 20, endPoint x: 264, endPoint y: 23, distance: 5.0
click at [268, 20] on icon "Close" at bounding box center [269, 20] width 5 height 4
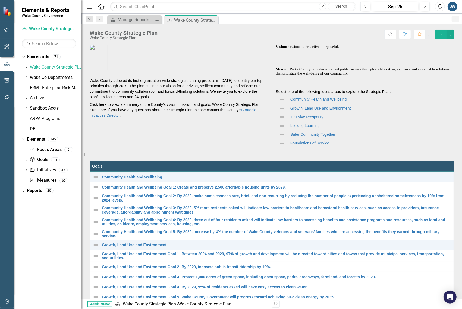
click at [24, 77] on div "Dropdown Scorecards 71 Dropdown Wake County Strategic Plan Demographics Dropdow…" at bounding box center [52, 93] width 60 height 82
click at [27, 78] on icon "Dropdown" at bounding box center [26, 76] width 4 height 3
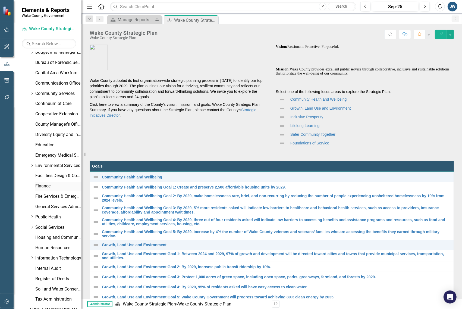
scroll to position [68, 0]
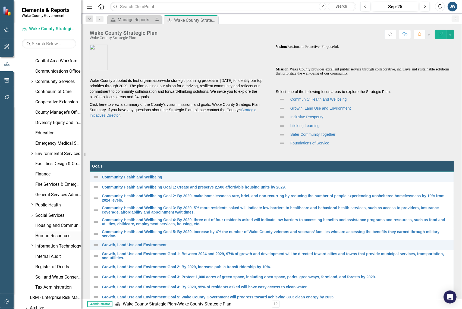
click at [50, 233] on link "Human Resources" at bounding box center [58, 235] width 46 height 6
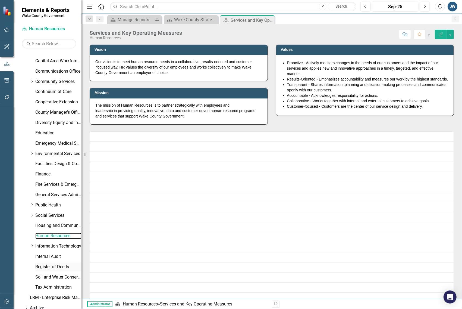
scroll to position [155, 0]
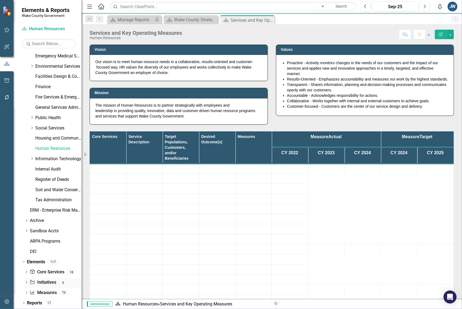
click at [43, 280] on link "Initiative Initiatives" at bounding box center [43, 282] width 26 height 6
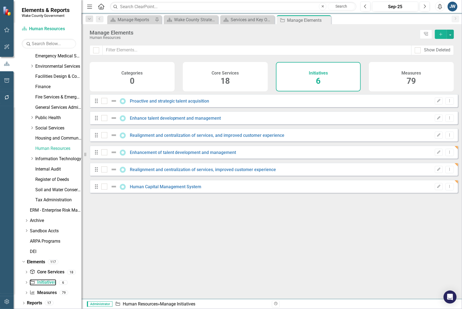
checkbox input "false"
click at [447, 102] on icon "Dropdown Menu" at bounding box center [449, 101] width 5 height 4
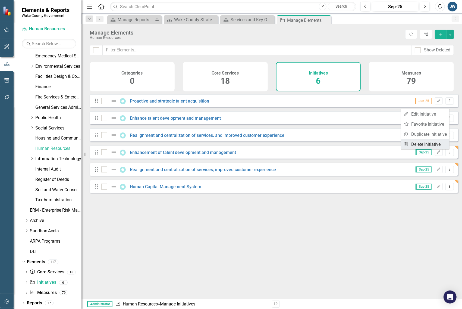
click at [413, 143] on link "Trash Delete Initiative" at bounding box center [425, 144] width 49 height 10
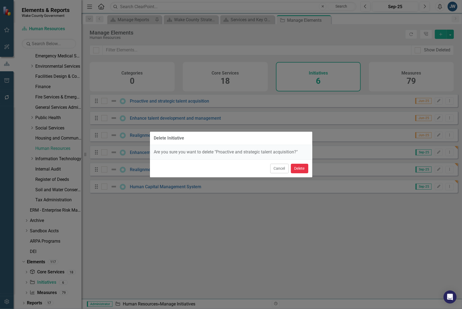
click at [300, 170] on button "Delete" at bounding box center [299, 168] width 17 height 10
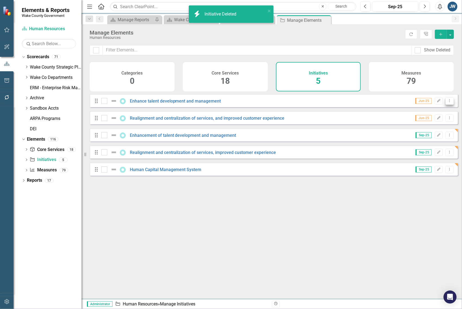
click at [447, 102] on icon "Dropdown Menu" at bounding box center [449, 101] width 5 height 4
click at [422, 144] on link "Trash Delete Initiative" at bounding box center [425, 144] width 49 height 10
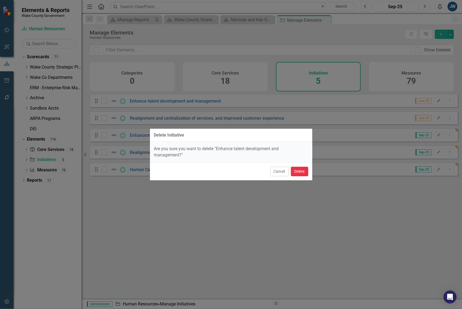
click at [298, 172] on button "Delete" at bounding box center [299, 171] width 17 height 10
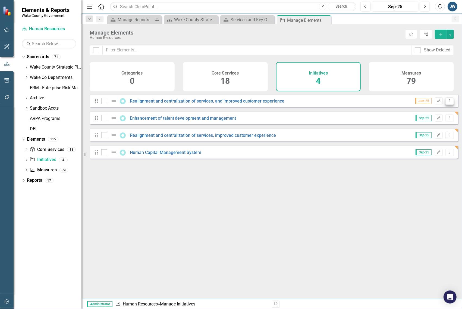
click at [447, 102] on icon "Dropdown Menu" at bounding box center [449, 101] width 5 height 4
click at [415, 144] on link "Trash Delete Initiative" at bounding box center [425, 144] width 49 height 10
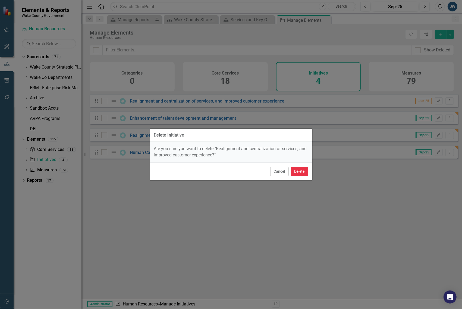
click at [296, 173] on button "Delete" at bounding box center [299, 171] width 17 height 10
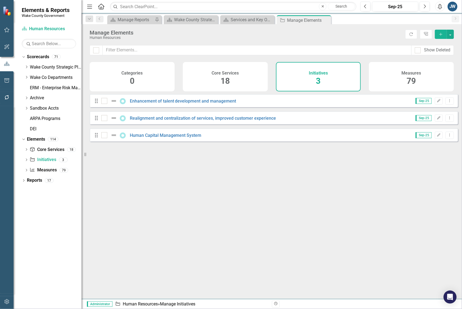
click at [53, 293] on div "Dropdown Scorecards 71 Dropdown Wake County Strategic Plan Demographics Dropdow…" at bounding box center [48, 180] width 68 height 256
click at [25, 78] on icon "Dropdown" at bounding box center [26, 76] width 4 height 3
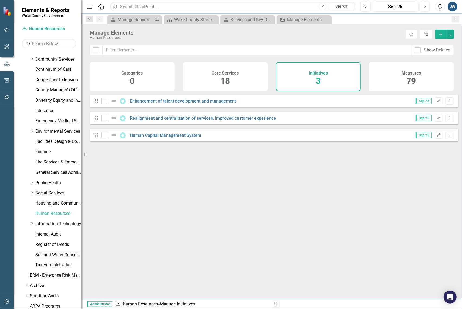
scroll to position [102, 0]
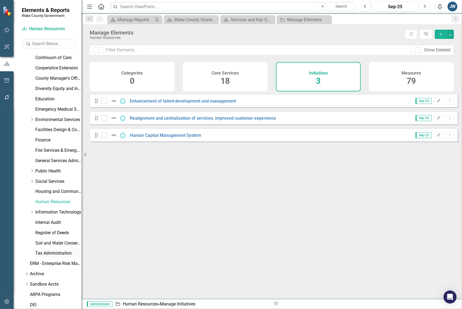
click at [44, 251] on link "Tax Administration" at bounding box center [58, 253] width 46 height 6
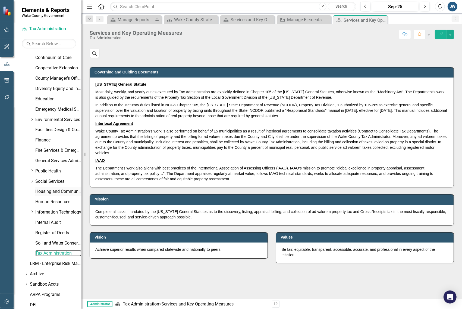
scroll to position [155, 0]
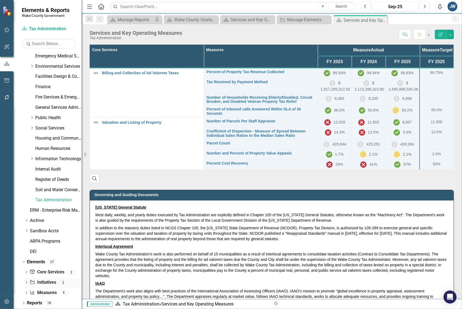
click at [46, 282] on link "Initiative Initiatives" at bounding box center [43, 282] width 26 height 6
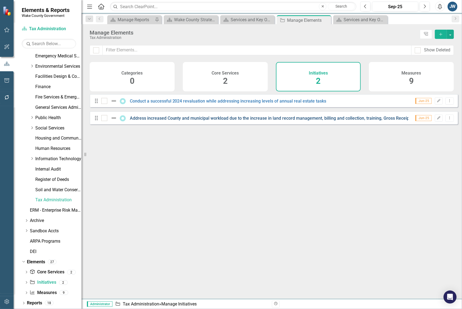
click at [196, 121] on link "Address increased County and municipal workload due to the increase in land rec…" at bounding box center [324, 117] width 388 height 5
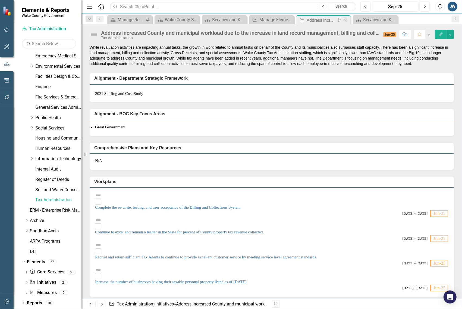
click at [346, 20] on icon "Close" at bounding box center [345, 20] width 5 height 4
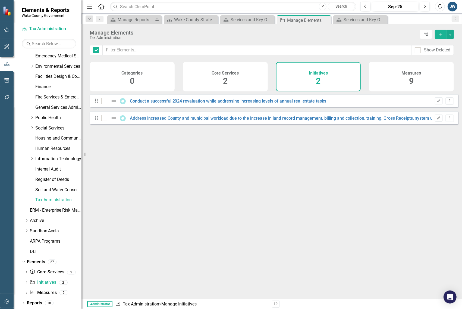
checkbox input "false"
click at [355, 21] on div "Services and Key Operating Measures" at bounding box center [362, 19] width 36 height 7
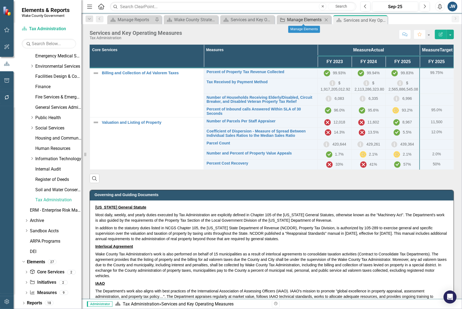
click at [296, 16] on div "Manage Elements" at bounding box center [305, 19] width 36 height 7
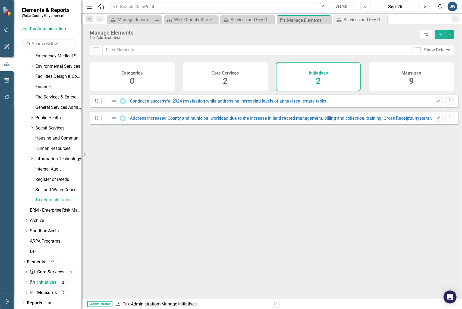
checkbox input "false"
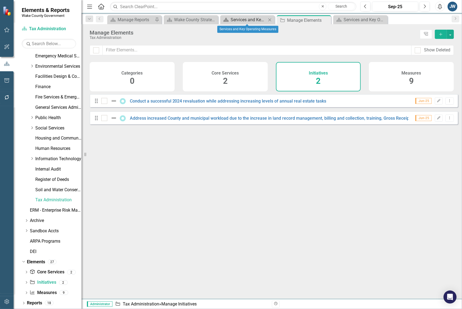
click at [249, 17] on div "Services and Key Operating Measures" at bounding box center [249, 19] width 36 height 7
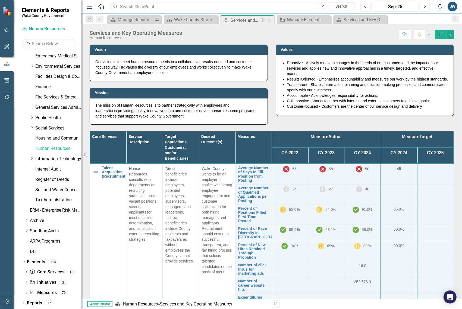
click at [268, 20] on icon "Close" at bounding box center [269, 20] width 5 height 4
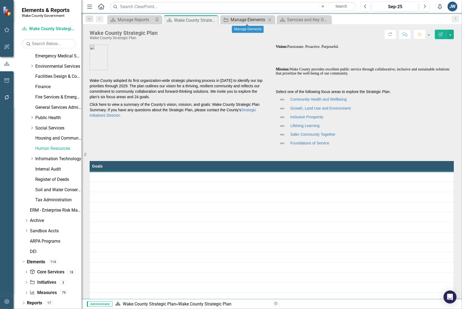
click at [252, 18] on div "Manage Elements" at bounding box center [249, 19] width 36 height 7
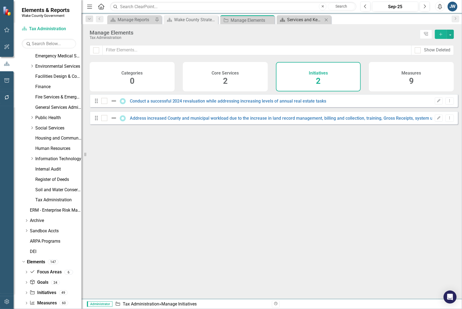
checkbox input "false"
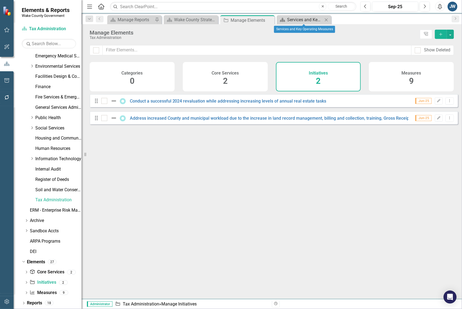
click at [294, 19] on div "Services and Key Operating Measures" at bounding box center [305, 19] width 36 height 7
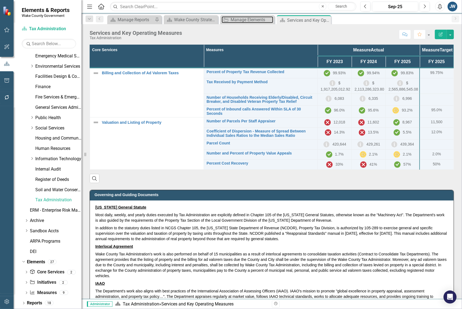
drag, startPoint x: 244, startPoint y: 19, endPoint x: 338, endPoint y: 21, distance: 94.0
click at [342, 21] on div "Scorecard Manage Reports Pin Scorecard Wake County Strategic Plan Close Initiat…" at bounding box center [277, 19] width 343 height 9
click at [250, 18] on div "Manage Elements" at bounding box center [249, 19] width 36 height 7
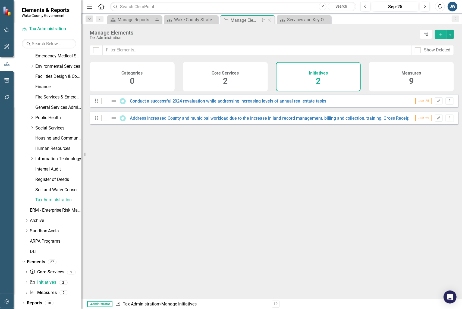
click at [259, 20] on div "Initiative Manage Elements Pin Close" at bounding box center [248, 20] width 52 height 7
drag, startPoint x: 259, startPoint y: 20, endPoint x: 371, endPoint y: 42, distance: 113.6
click at [371, 42] on div "Manage Elements Tax Administration Tree Explorer Add" at bounding box center [271, 34] width 380 height 21
click at [270, 18] on icon "Close" at bounding box center [269, 20] width 5 height 4
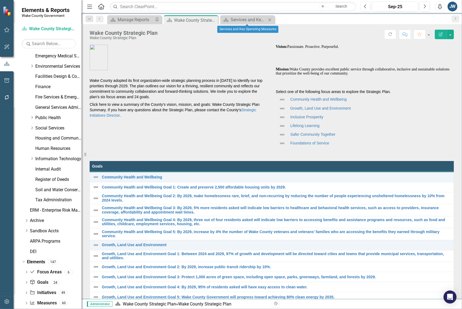
click at [269, 19] on icon at bounding box center [269, 19] width 3 height 3
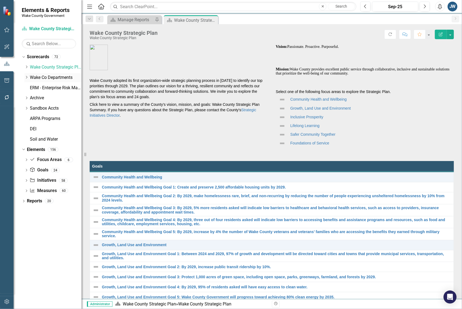
click at [26, 77] on icon "Dropdown" at bounding box center [26, 76] width 4 height 3
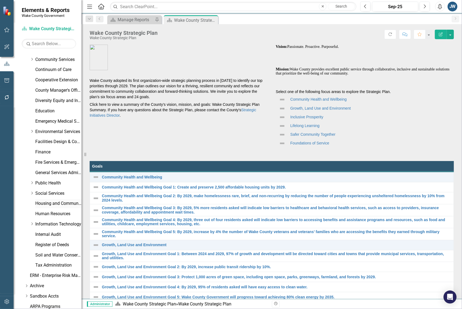
scroll to position [102, 0]
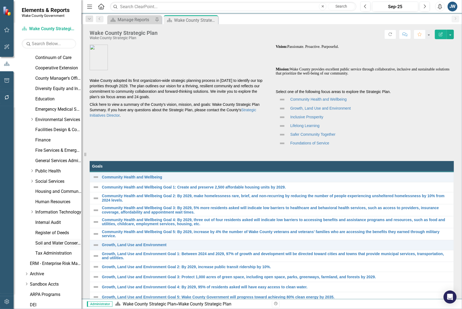
click at [41, 241] on link "Soil and Water Conservation" at bounding box center [58, 243] width 46 height 6
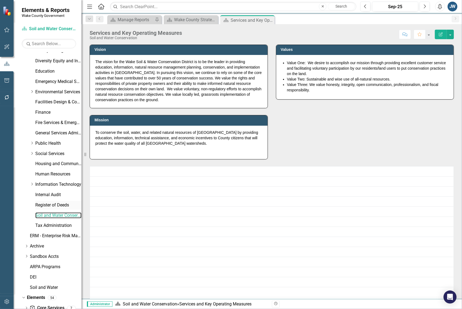
scroll to position [165, 0]
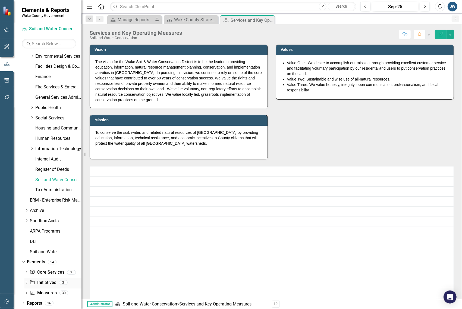
click at [39, 282] on link "Initiative Initiatives" at bounding box center [43, 282] width 26 height 6
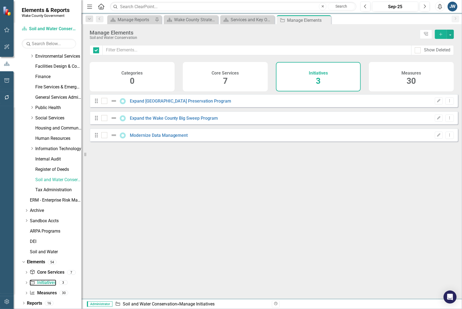
checkbox input "false"
click at [166, 138] on link "Modernize Data Management" at bounding box center [159, 135] width 58 height 5
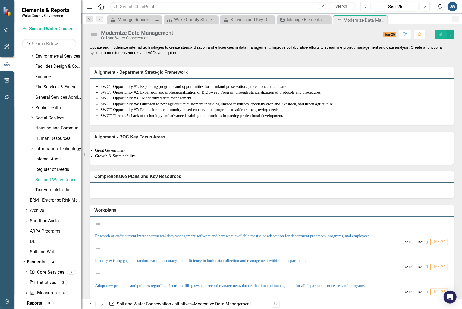
click at [433, 79] on div "SWOT Opportunity #1: Expanding programs and opportunities for farmland preserva…" at bounding box center [272, 101] width 364 height 47
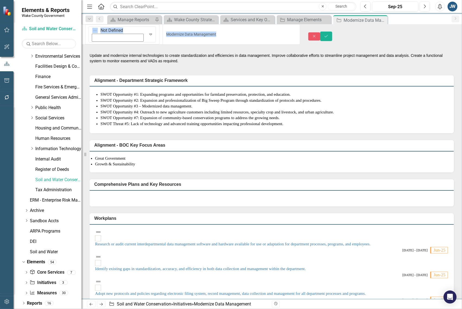
drag, startPoint x: 149, startPoint y: 37, endPoint x: 108, endPoint y: 39, distance: 41.3
click at [317, 34] on icon "Close" at bounding box center [314, 36] width 5 height 4
drag, startPoint x: 149, startPoint y: 38, endPoint x: 112, endPoint y: 40, distance: 37.0
click at [320, 32] on button "Close" at bounding box center [314, 36] width 12 height 8
drag, startPoint x: 152, startPoint y: 39, endPoint x: 140, endPoint y: 40, distance: 12.2
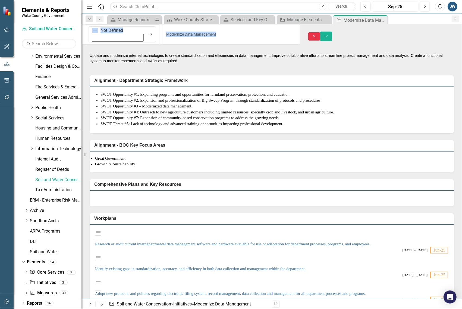
drag, startPoint x: 429, startPoint y: 29, endPoint x: 432, endPoint y: 31, distance: 3.3
click at [320, 32] on button "Close" at bounding box center [314, 36] width 12 height 8
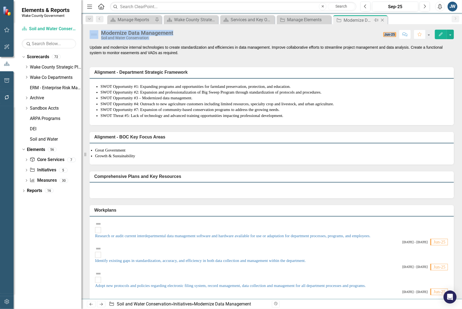
click at [382, 21] on icon "Close" at bounding box center [382, 20] width 5 height 4
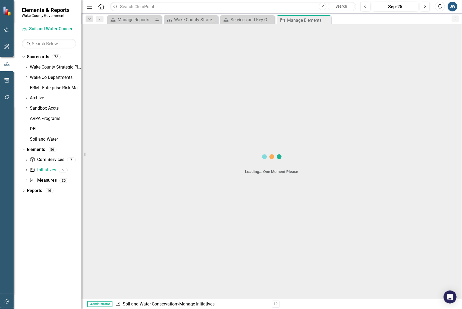
click at [382, 21] on div "Scorecard Manage Reports Pin Scorecard Wake County Strategic Plan Close Scoreca…" at bounding box center [277, 19] width 343 height 9
click at [326, 20] on icon "Close" at bounding box center [325, 20] width 5 height 4
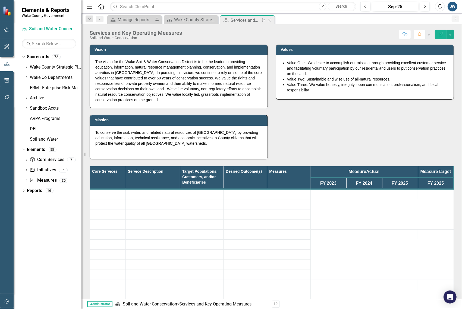
click at [246, 21] on div "Services and Key Operating Measures" at bounding box center [245, 20] width 29 height 7
click at [27, 77] on icon "Dropdown" at bounding box center [26, 76] width 4 height 3
click at [29, 77] on div "Dropdown" at bounding box center [26, 77] width 5 height 5
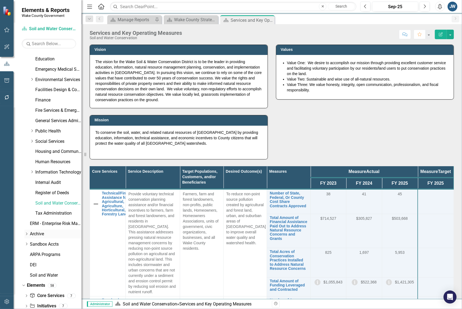
scroll to position [165, 0]
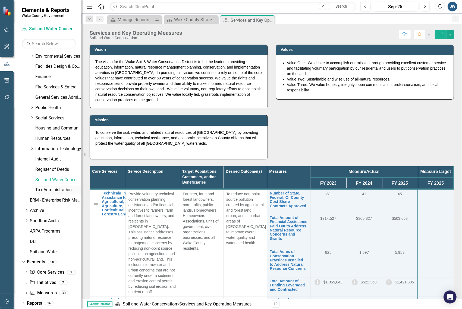
click at [49, 190] on div "Dropdown Scorecards 72 Dropdown Wake County Strategic Plan Demographics Dropdow…" at bounding box center [48, 180] width 68 height 256
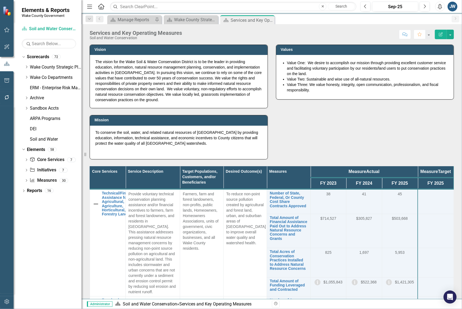
scroll to position [0, 0]
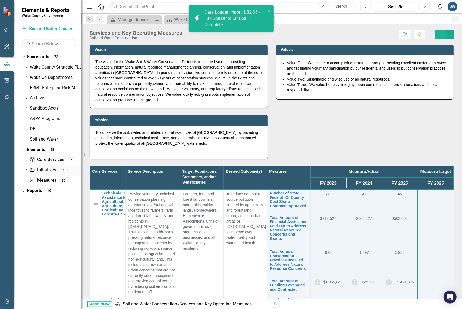
click at [45, 170] on link "Initiative Initiatives" at bounding box center [43, 170] width 26 height 6
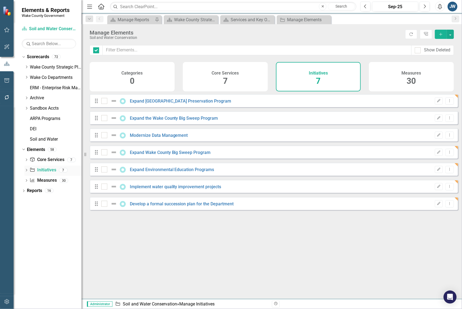
checkbox input "false"
click at [437, 102] on icon "Edit" at bounding box center [439, 100] width 4 height 3
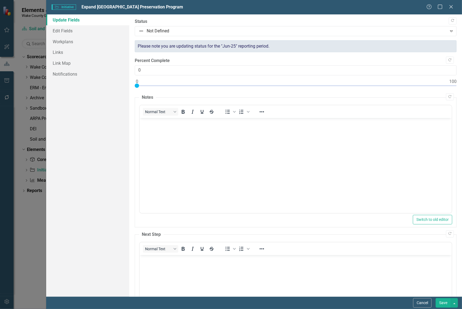
click at [448, 7] on div "Help Maximize Close" at bounding box center [441, 7] width 30 height 6
click at [451, 8] on icon "Close" at bounding box center [450, 7] width 5 height 4
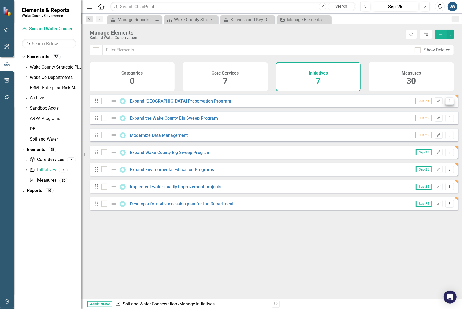
click at [447, 102] on icon "Dropdown Menu" at bounding box center [449, 101] width 5 height 4
click at [421, 142] on link "Trash Delete Initiative" at bounding box center [425, 144] width 49 height 10
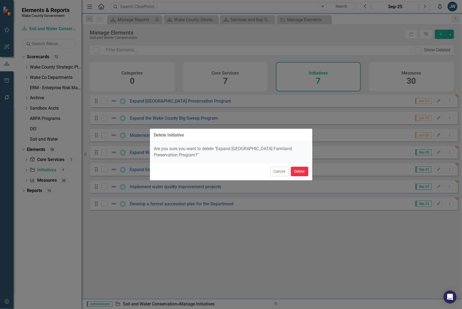
click at [297, 170] on button "Delete" at bounding box center [299, 171] width 17 height 10
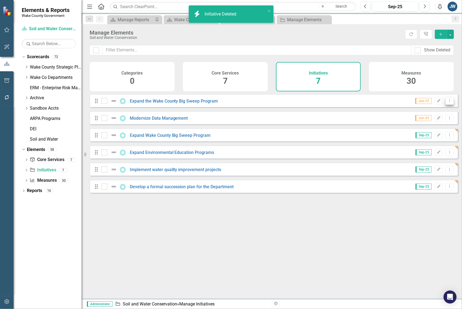
click at [447, 102] on icon "Dropdown Menu" at bounding box center [449, 101] width 5 height 4
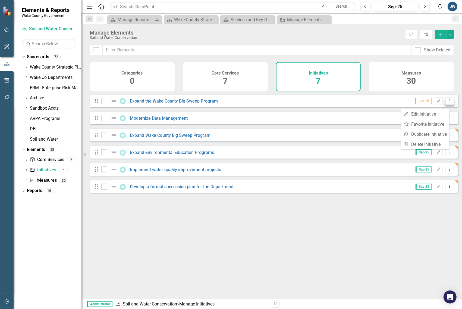
click at [447, 102] on icon "Dropdown Menu" at bounding box center [449, 101] width 5 height 4
click at [416, 144] on link "Trash Delete Initiative" at bounding box center [425, 144] width 49 height 10
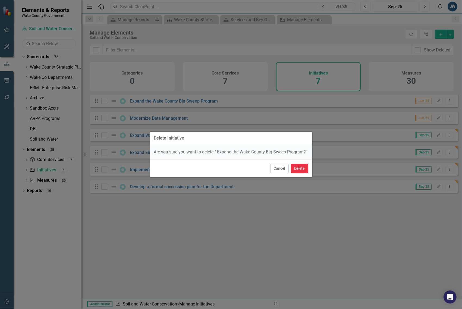
click at [300, 173] on button "Delete" at bounding box center [299, 168] width 17 height 10
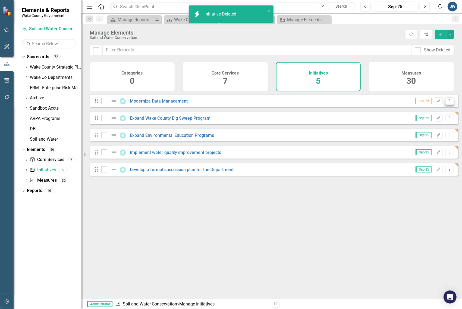
click at [447, 102] on icon "Dropdown Menu" at bounding box center [449, 101] width 5 height 4
click at [415, 143] on link "Trash Delete Initiative" at bounding box center [425, 144] width 49 height 10
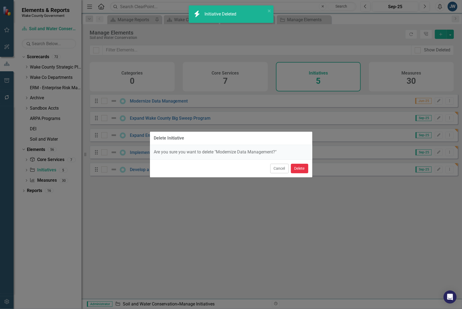
click at [295, 169] on button "Delete" at bounding box center [299, 168] width 17 height 10
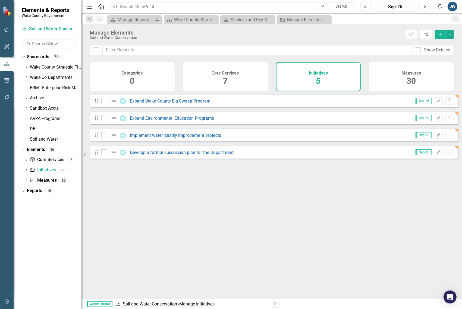
click at [231, 41] on div "Manage Elements Soil and Water Conservation Refresh Tree Explorer Add" at bounding box center [271, 34] width 380 height 21
click at [166, 155] on link "Develop a formal succession plan for the Department" at bounding box center [182, 152] width 104 height 5
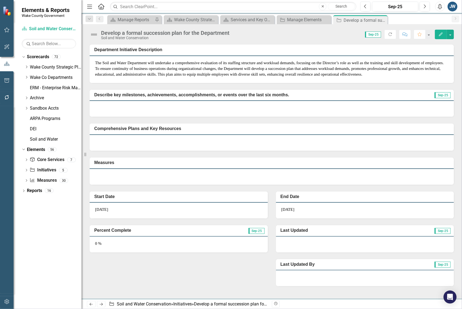
click at [438, 34] on button "Edit" at bounding box center [441, 35] width 12 height 10
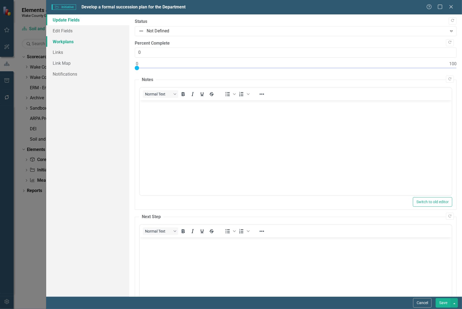
click at [63, 41] on link "Workplans" at bounding box center [87, 41] width 83 height 11
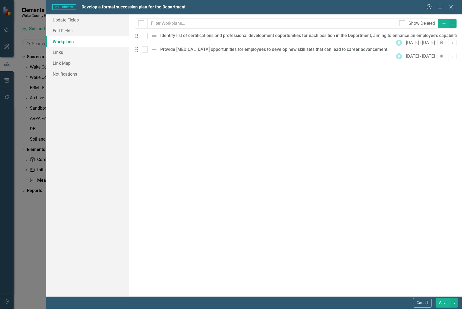
drag, startPoint x: 450, startPoint y: 8, endPoint x: 435, endPoint y: 27, distance: 23.6
click at [450, 8] on icon at bounding box center [450, 6] width 3 height 3
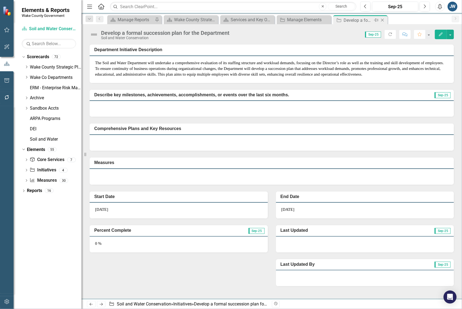
click at [384, 19] on icon "Close" at bounding box center [382, 20] width 5 height 4
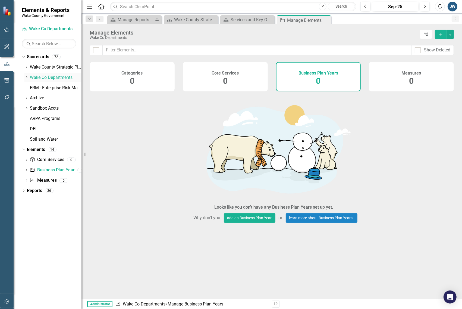
click at [25, 77] on icon "Dropdown" at bounding box center [26, 76] width 4 height 3
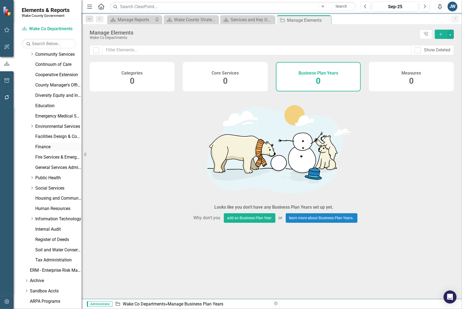
scroll to position [165, 0]
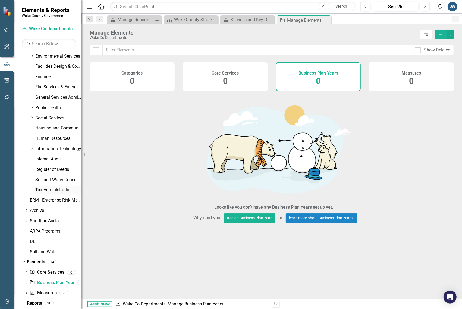
click at [51, 189] on link "Tax Administration" at bounding box center [58, 190] width 46 height 6
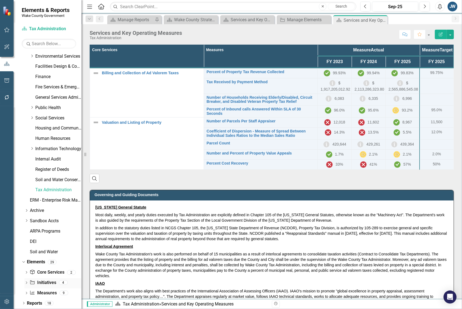
click at [41, 281] on link "Initiative Initiatives" at bounding box center [43, 282] width 26 height 6
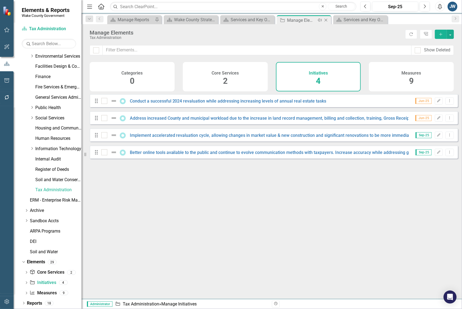
click at [325, 20] on icon "Close" at bounding box center [325, 20] width 5 height 4
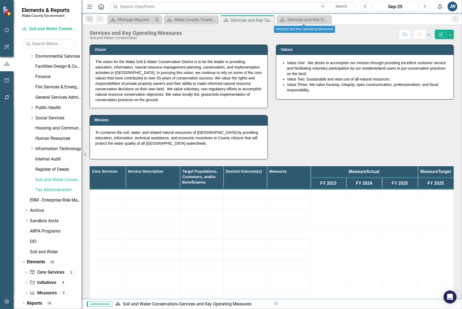
click at [0, 0] on icon "Close" at bounding box center [0, 0] width 0 height 0
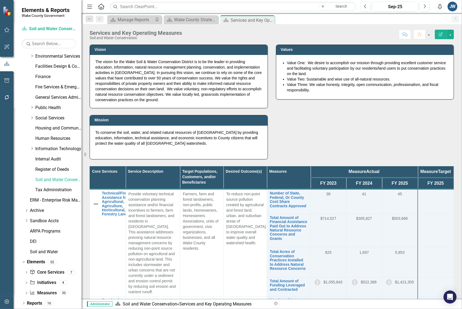
drag, startPoint x: 272, startPoint y: 21, endPoint x: 260, endPoint y: 37, distance: 20.8
click at [0, 0] on div "Close" at bounding box center [0, 0] width 0 height 0
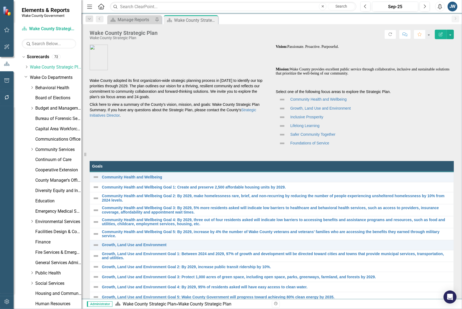
scroll to position [165, 0]
